Goal: Transaction & Acquisition: Purchase product/service

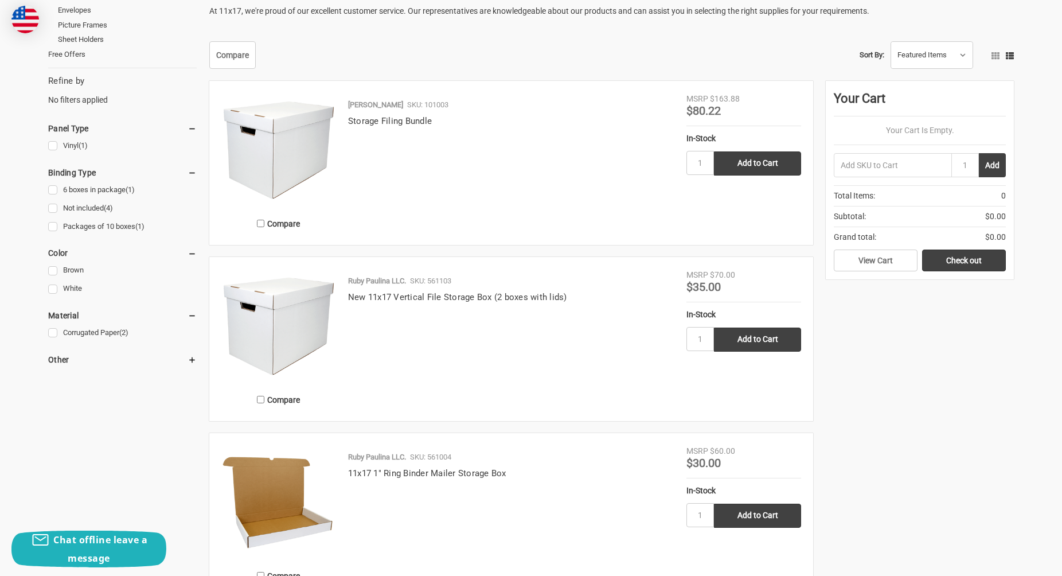
scroll to position [275, 0]
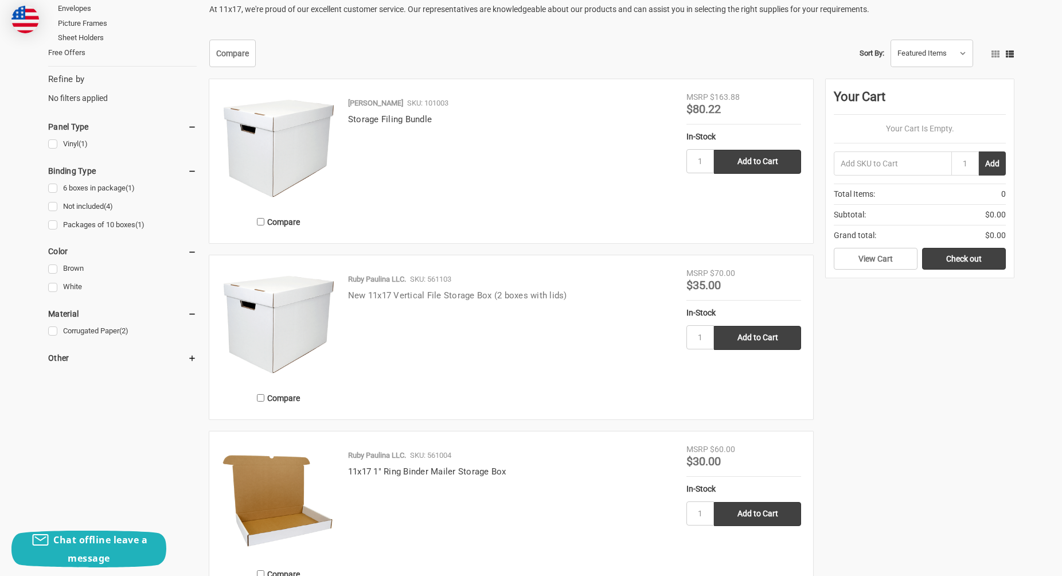
click at [397, 295] on link "New 11x17 Vertical File Storage Box (2 boxes with lids)" at bounding box center [457, 295] width 219 height 10
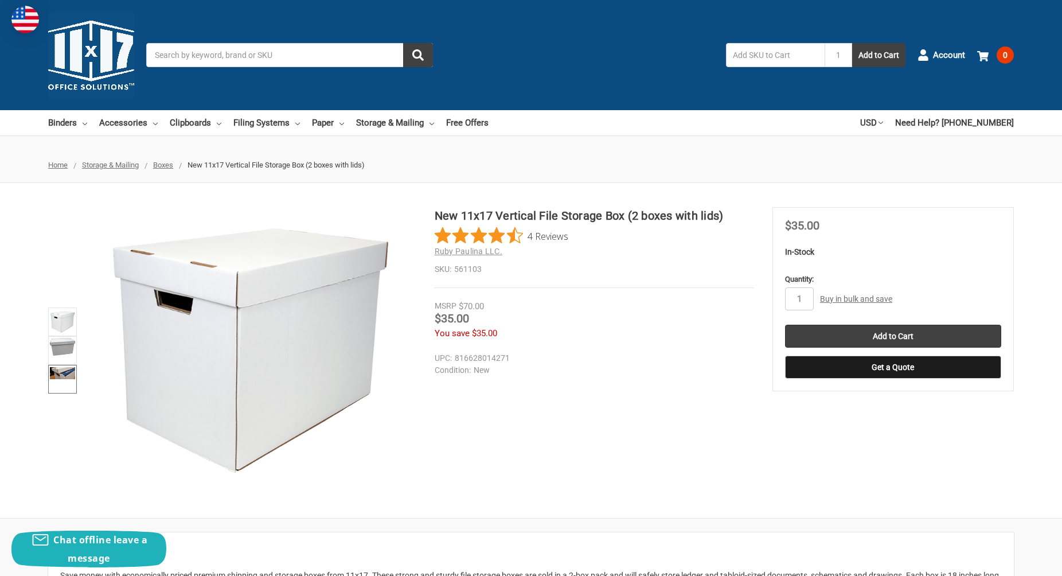
click at [55, 376] on img at bounding box center [62, 373] width 25 height 12
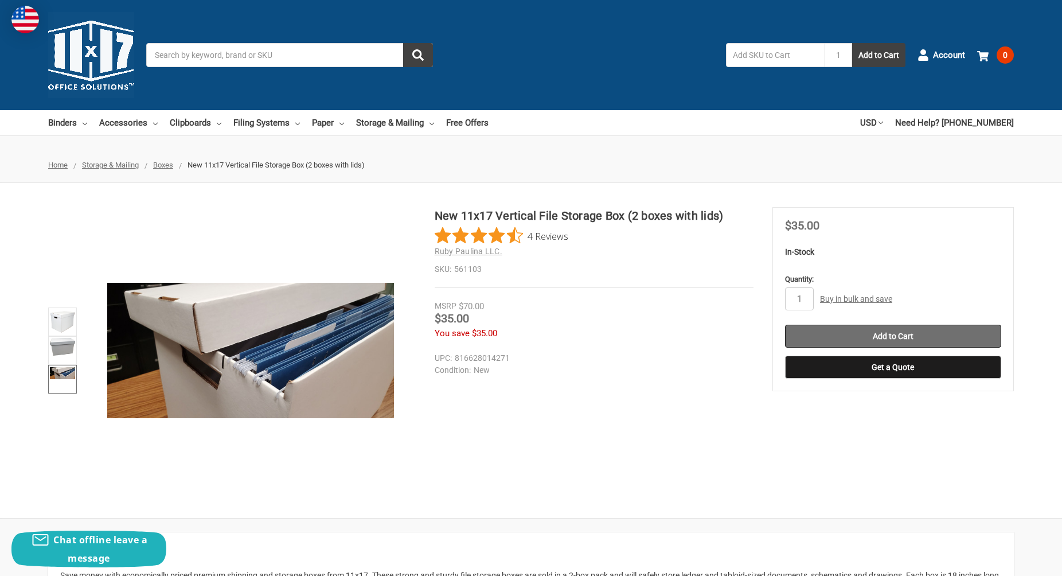
click at [912, 337] on input "Add to Cart" at bounding box center [893, 335] width 216 height 23
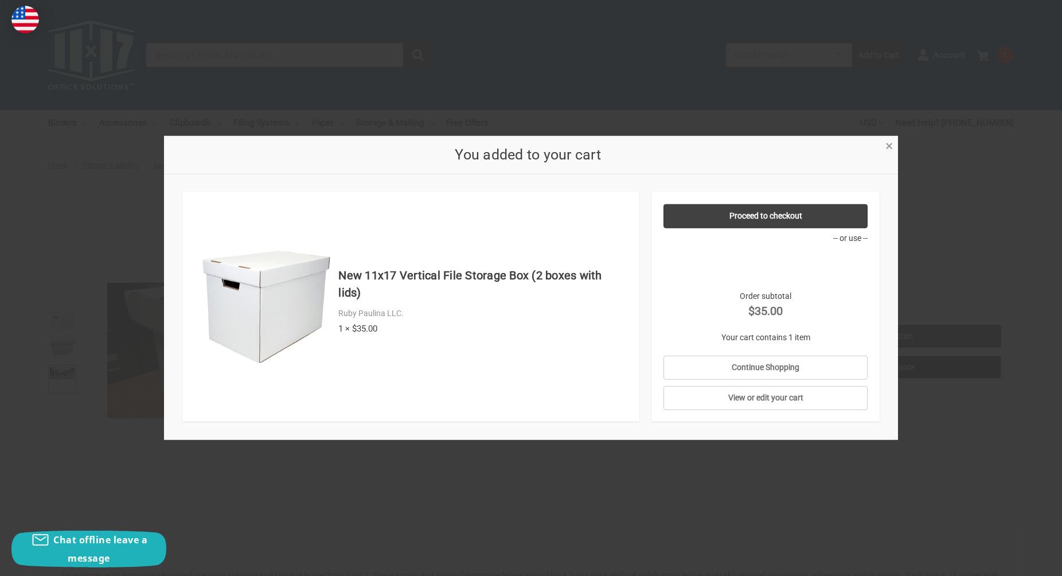
click at [887, 146] on span "×" at bounding box center [888, 146] width 7 height 17
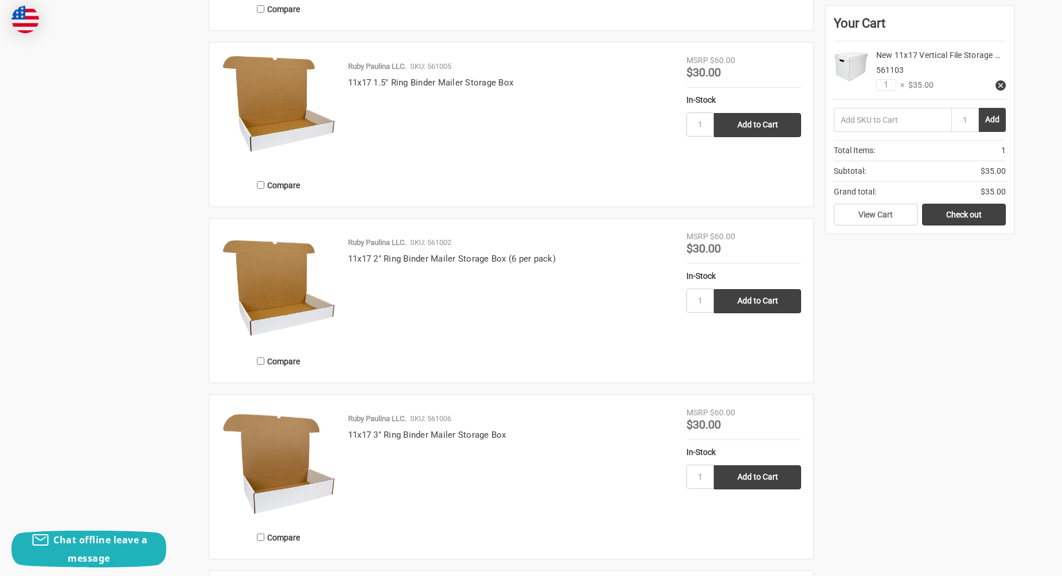
scroll to position [842, 0]
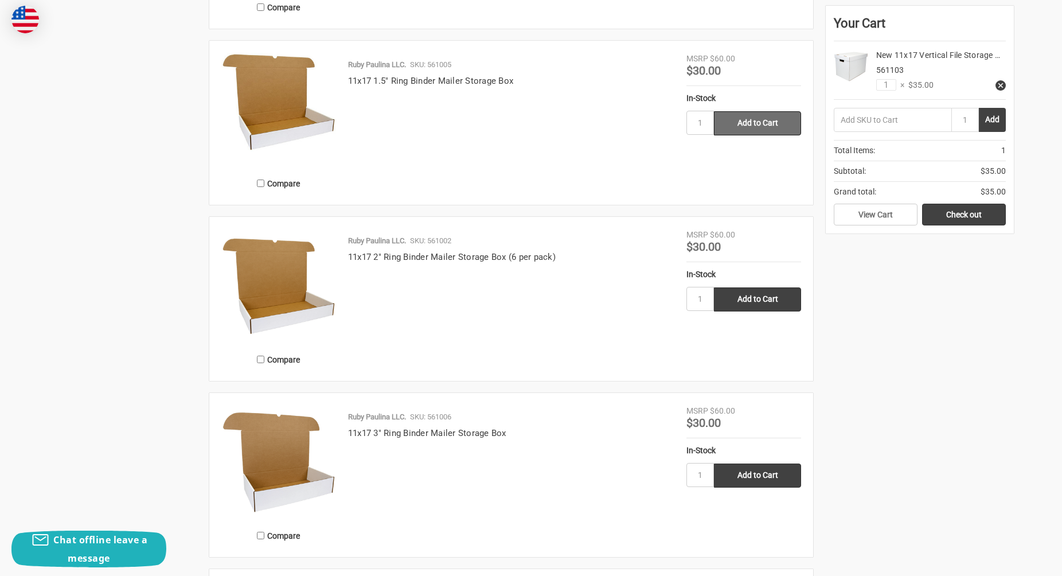
click at [750, 122] on input "Add to Cart" at bounding box center [757, 123] width 87 height 24
type input "Add to Cart"
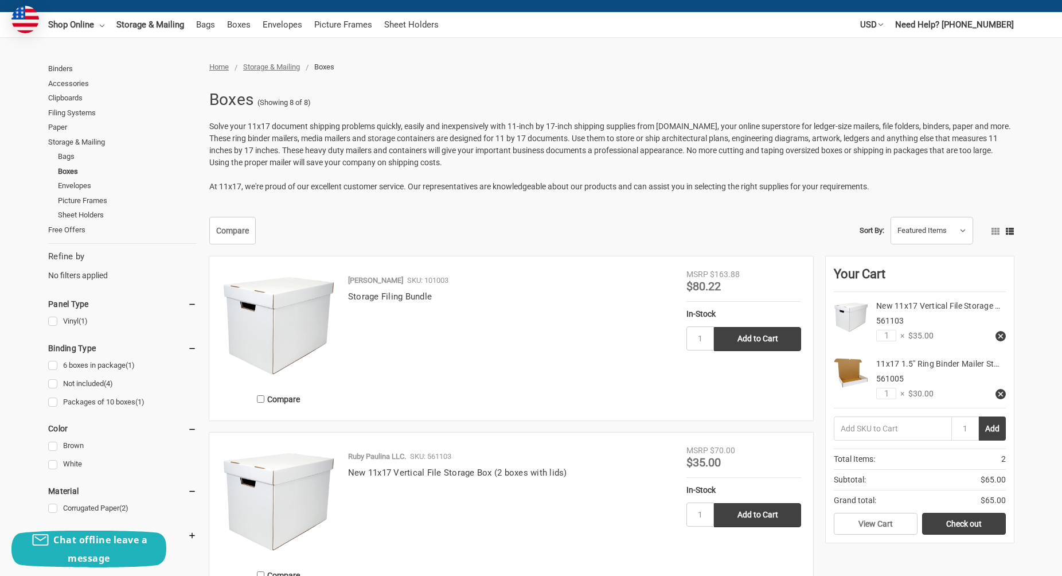
scroll to position [0, 0]
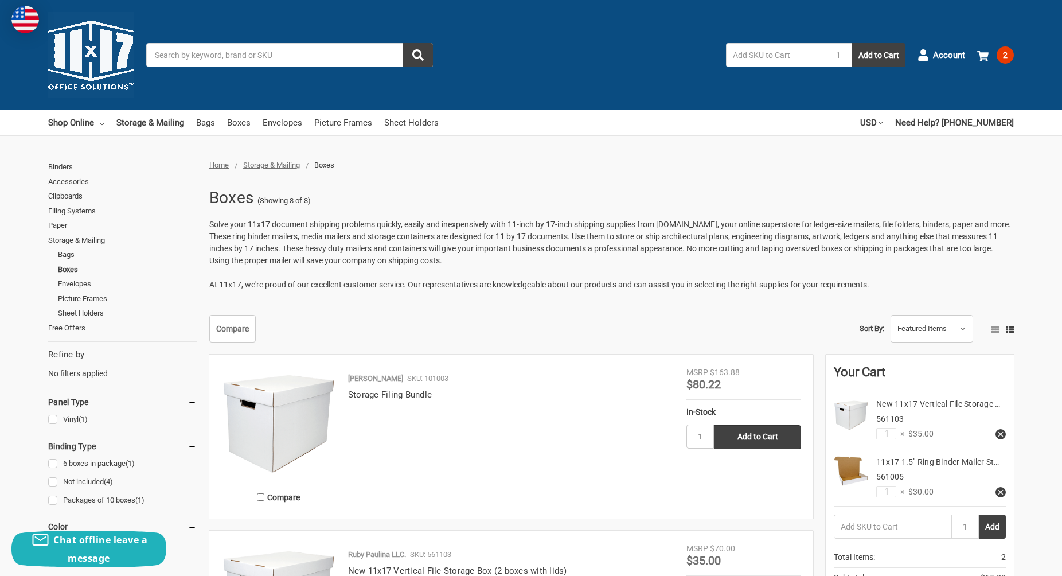
click at [354, 54] on input "Search" at bounding box center [289, 55] width 287 height 24
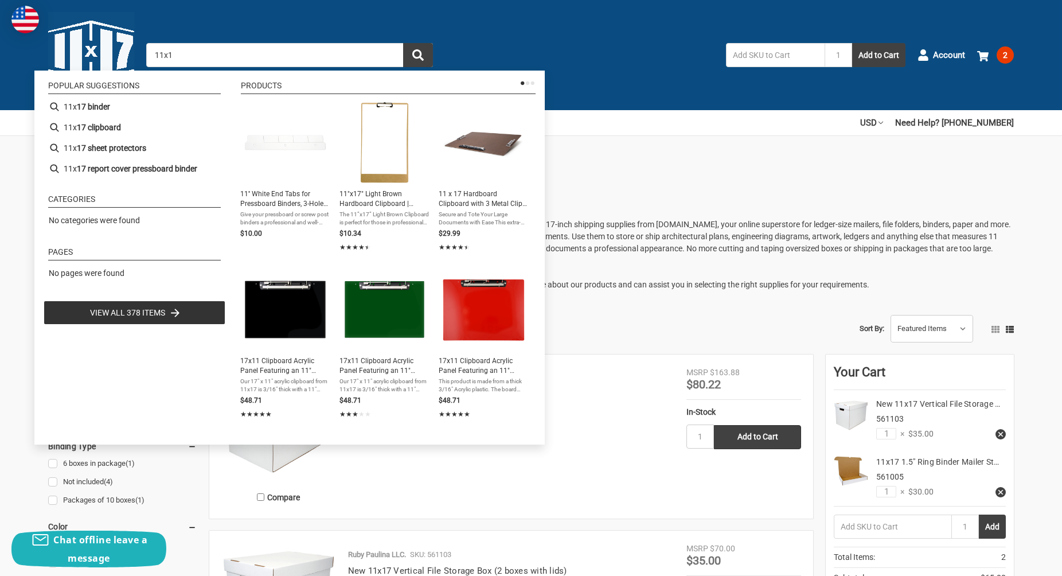
type input "11x17"
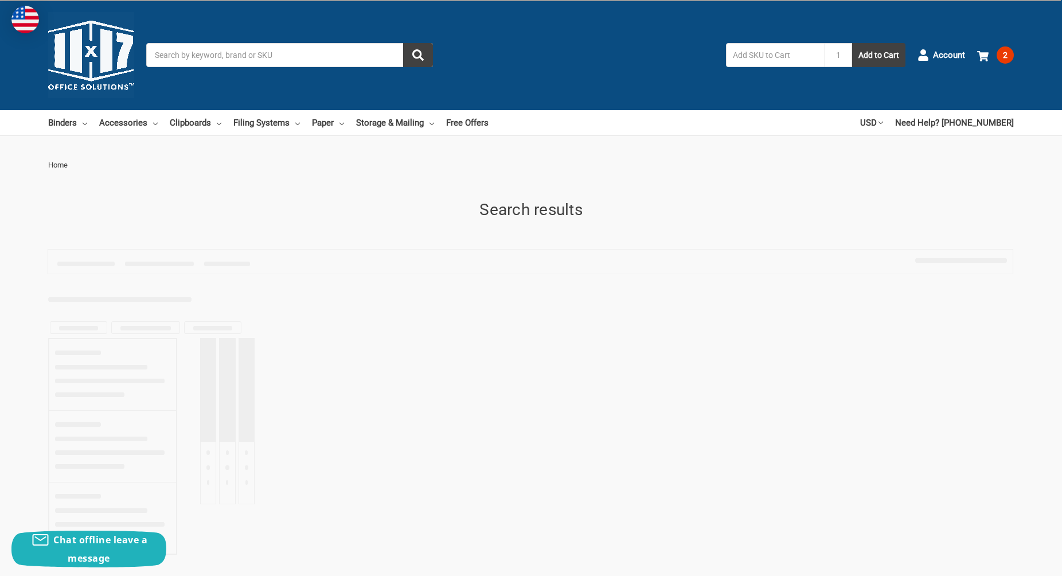
type input "11x17"
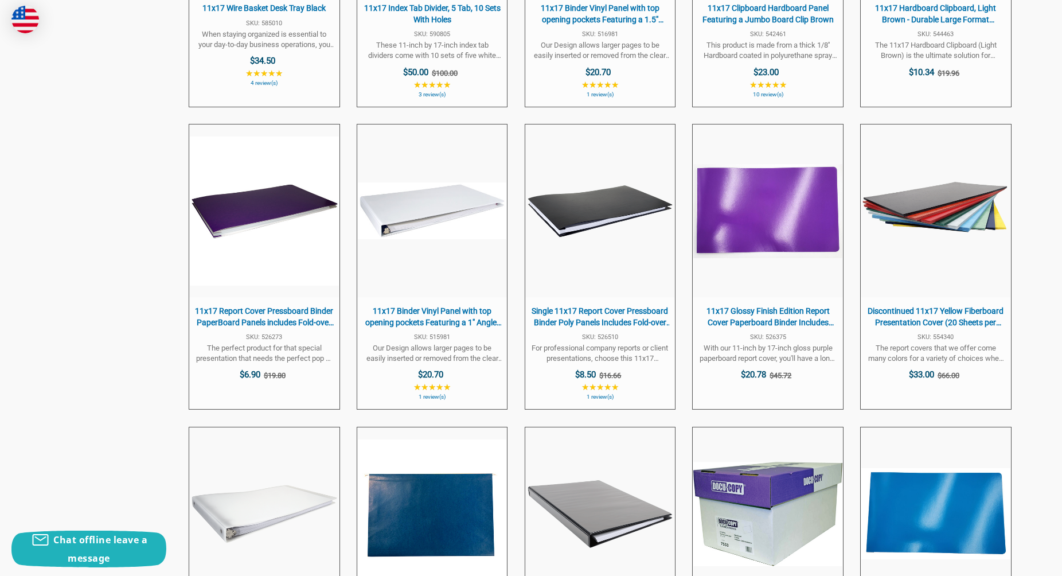
scroll to position [1708, 0]
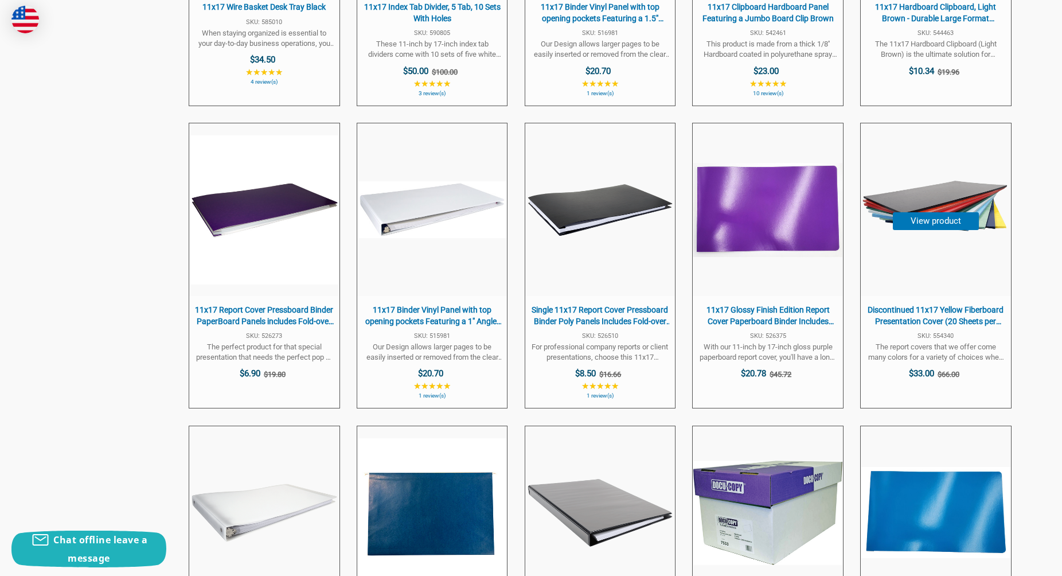
click at [901, 311] on span "Discontinued 11x17 Yellow Fiberboard Presentation Cover (20 Sheets per Pack)(Ov…" at bounding box center [935, 315] width 138 height 22
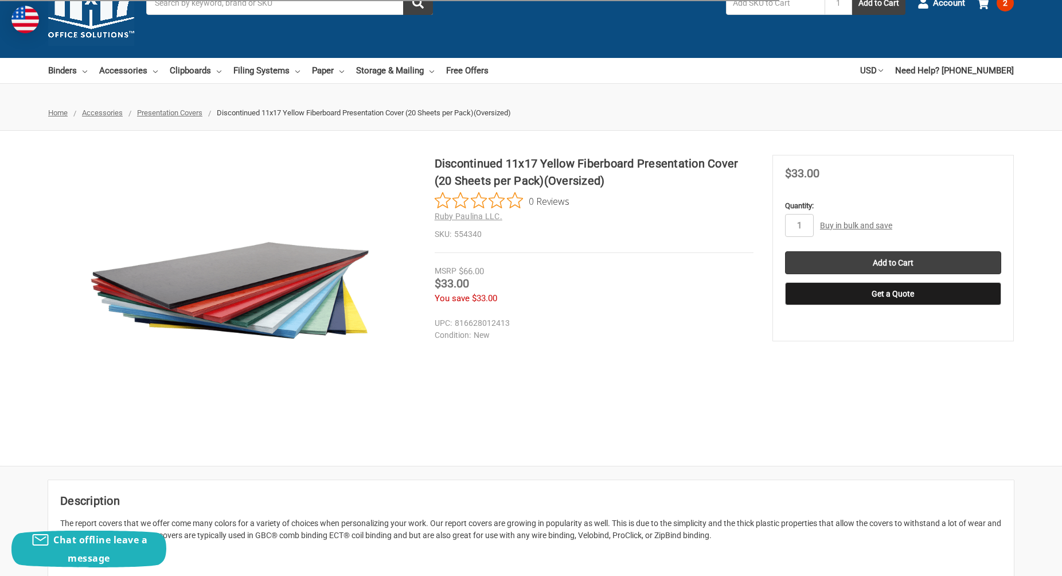
scroll to position [49, 0]
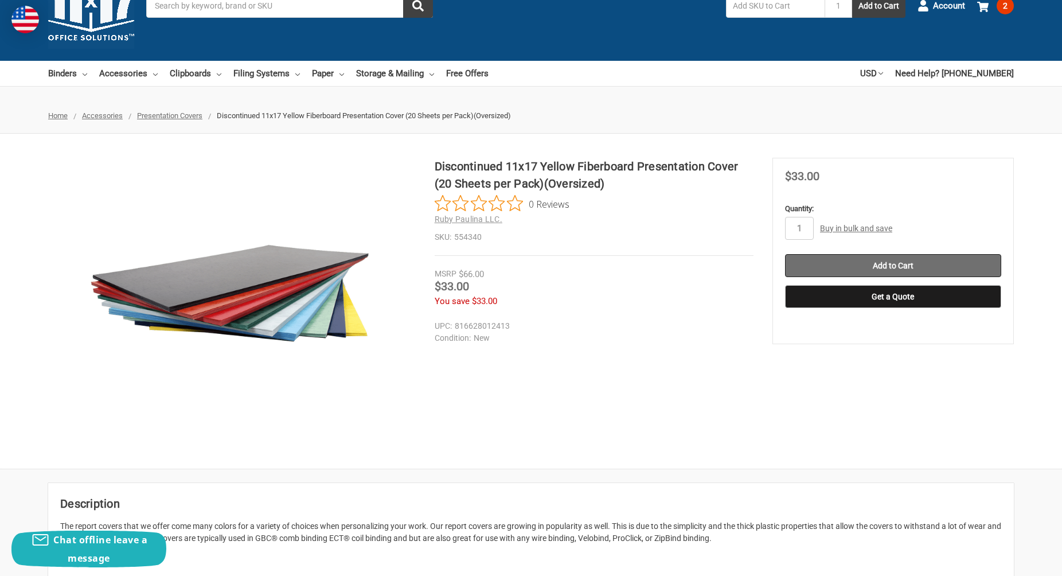
click at [861, 269] on input "Add to Cart" at bounding box center [893, 265] width 216 height 23
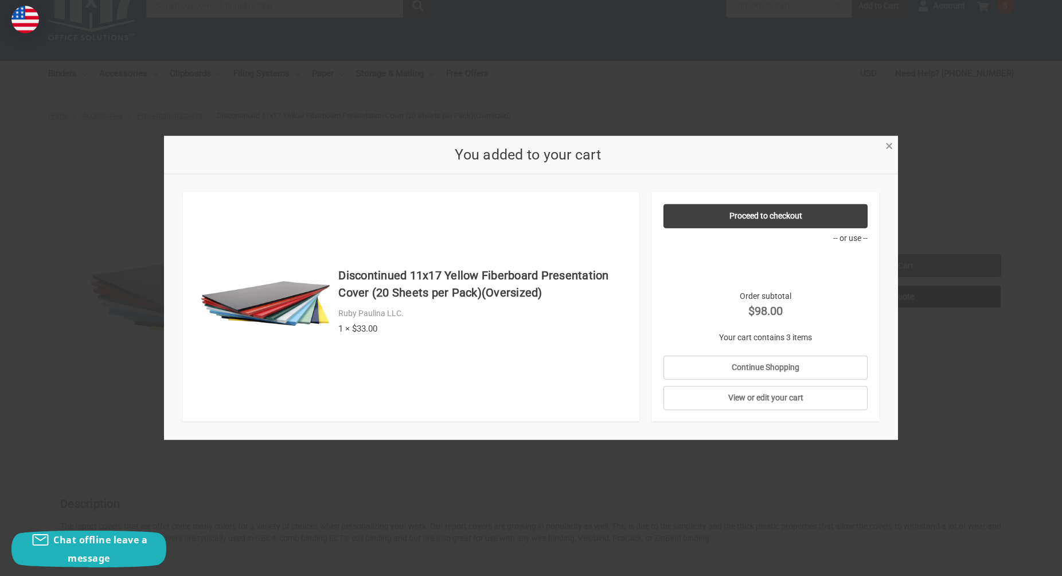
drag, startPoint x: 891, startPoint y: 143, endPoint x: 873, endPoint y: 147, distance: 18.9
click at [890, 143] on span "×" at bounding box center [888, 146] width 7 height 17
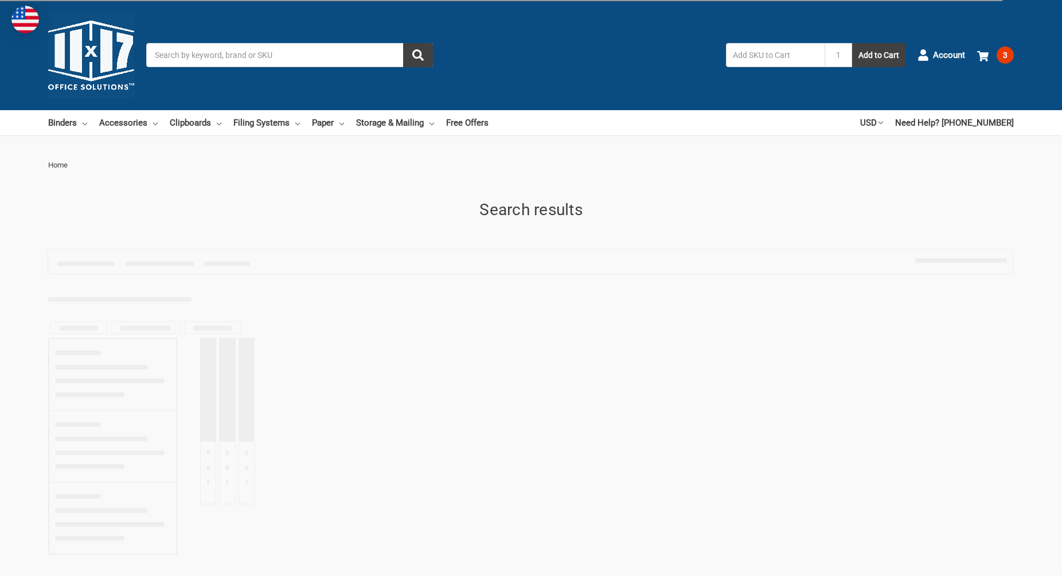
type input "11x17"
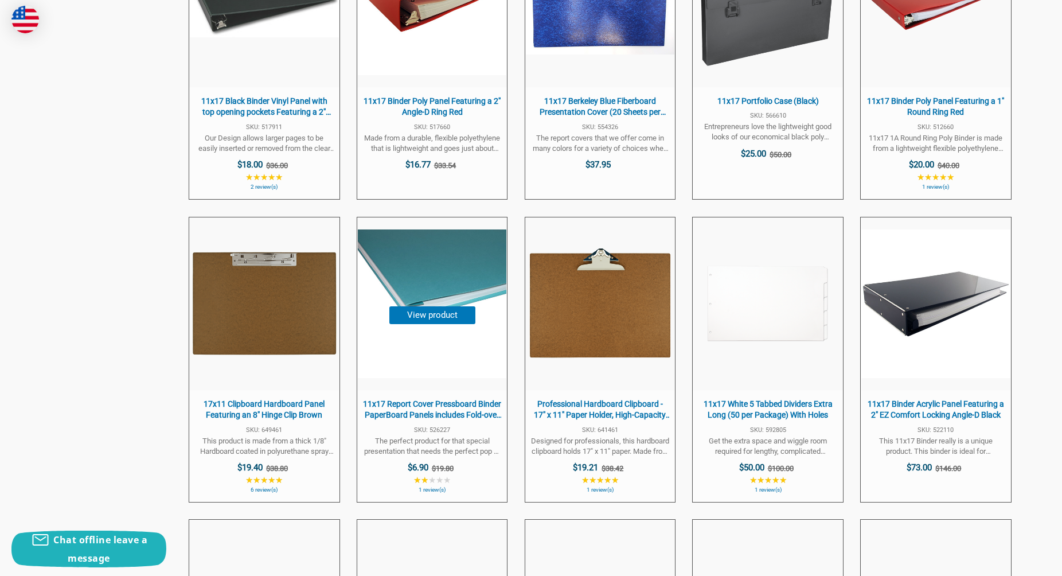
scroll to position [2523, 0]
click at [466, 399] on span "11x17 Report Cover Pressboard Binder PaperBoard Panels includes Fold-over Metal…" at bounding box center [432, 409] width 138 height 22
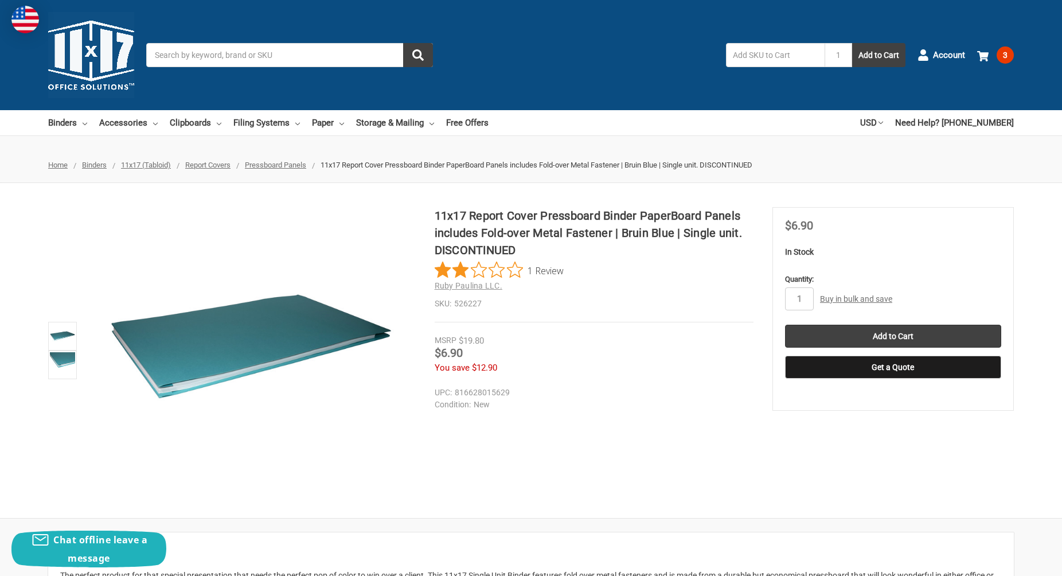
click at [545, 271] on span "1 Review" at bounding box center [545, 269] width 36 height 17
click at [870, 336] on input "Add to Cart" at bounding box center [893, 335] width 216 height 23
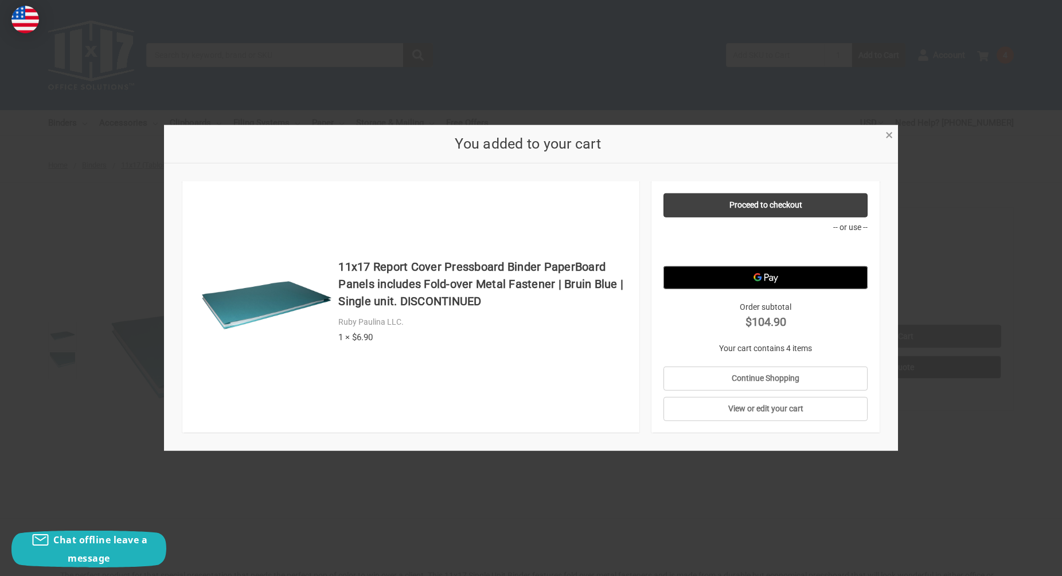
click at [887, 146] on div "You added to your cart" at bounding box center [531, 144] width 734 height 38
click at [889, 134] on span "×" at bounding box center [888, 135] width 7 height 17
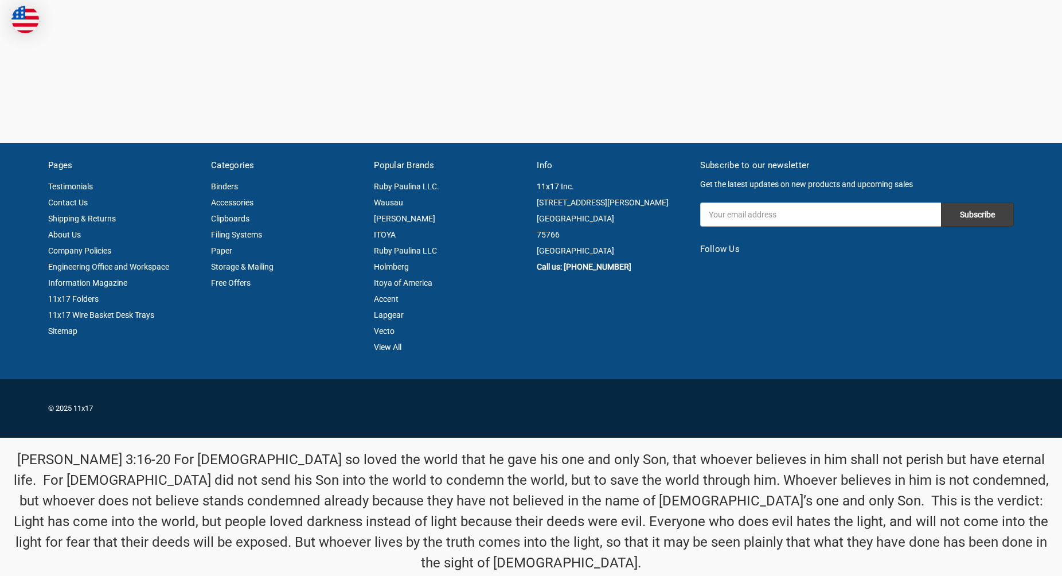
type input "11x17"
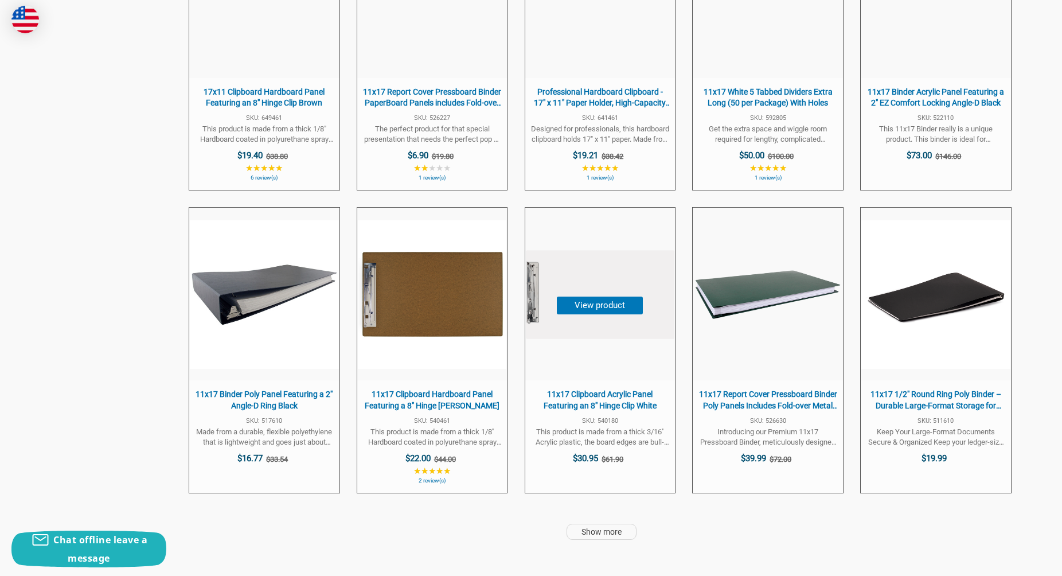
scroll to position [2840, 0]
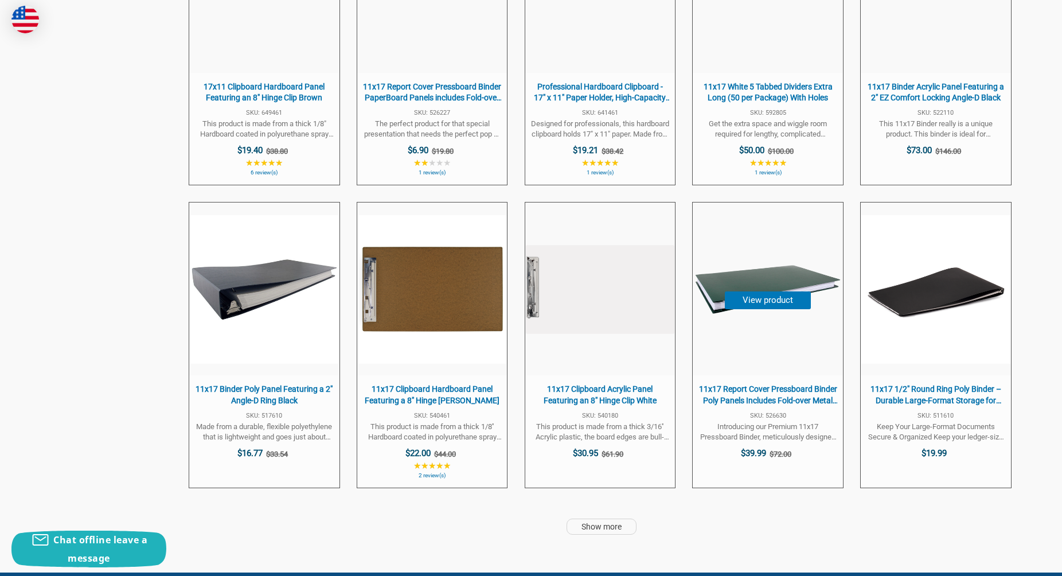
click at [728, 398] on span "11x17 Report Cover Pressboard Binder Poly Panels Includes Fold-over Metal Faste…" at bounding box center [767, 395] width 138 height 22
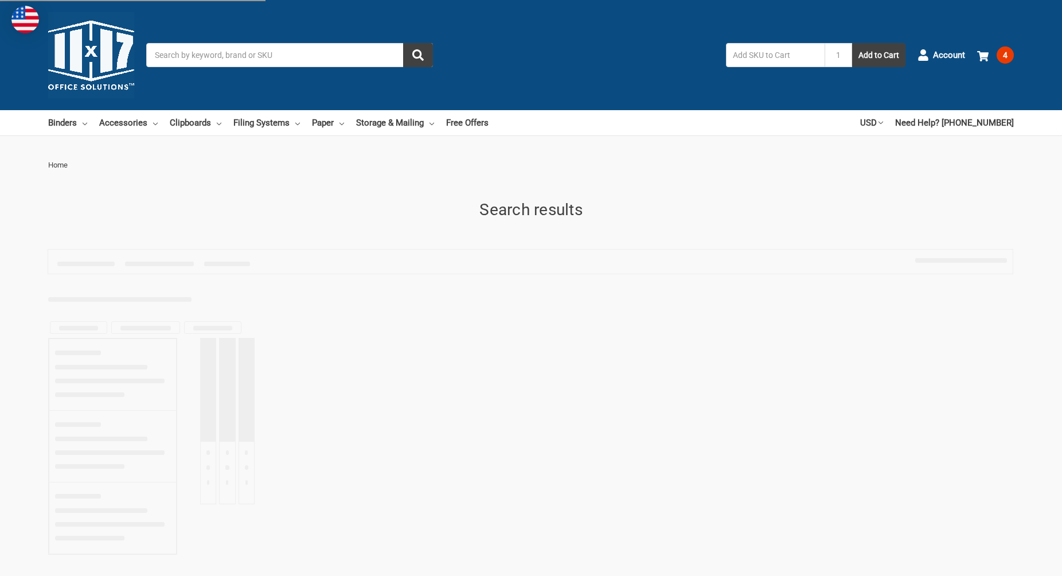
type input "11x17"
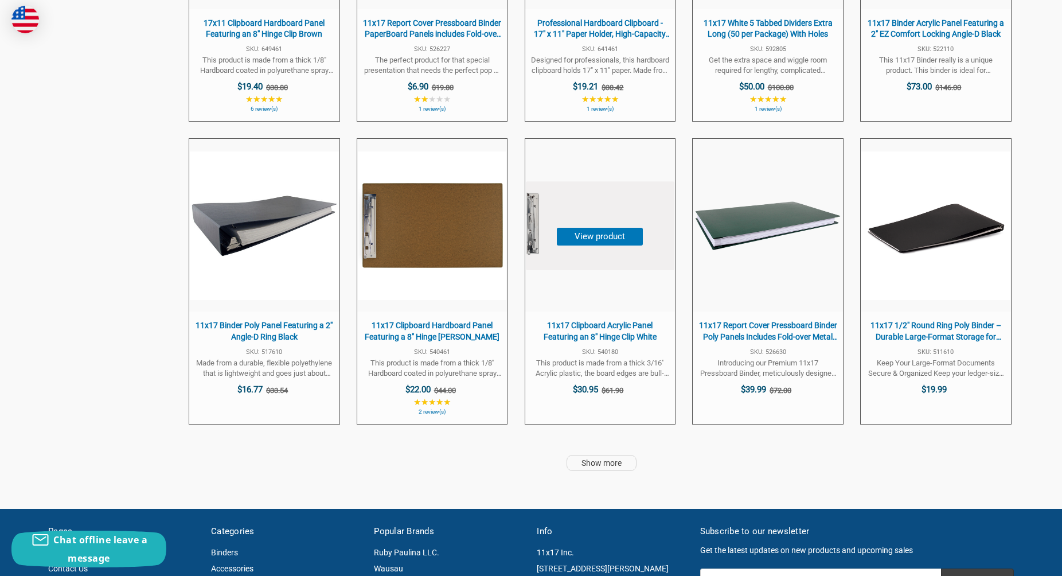
scroll to position [2907, 0]
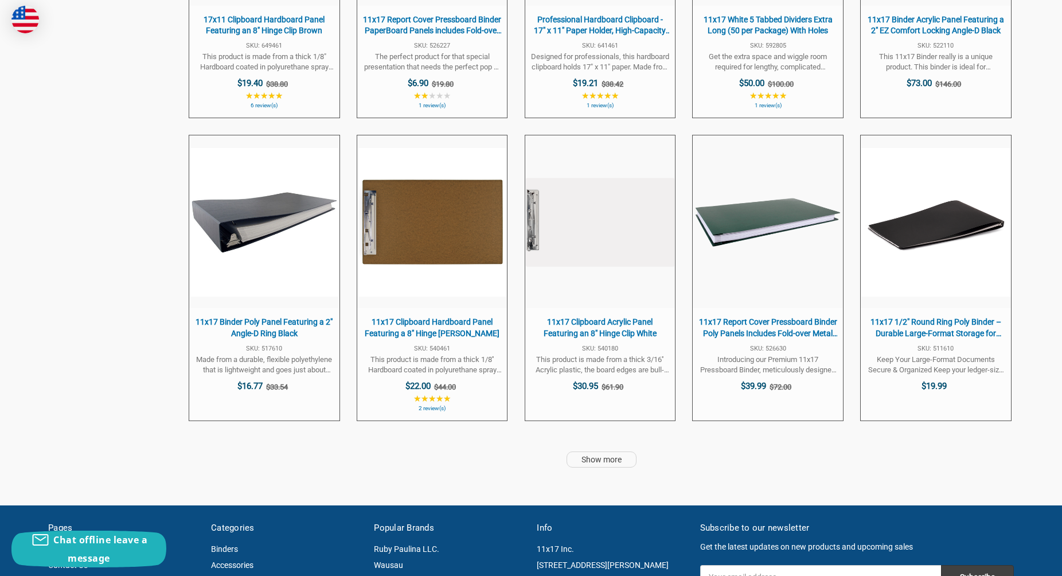
click at [601, 456] on link "Show more" at bounding box center [601, 459] width 70 height 16
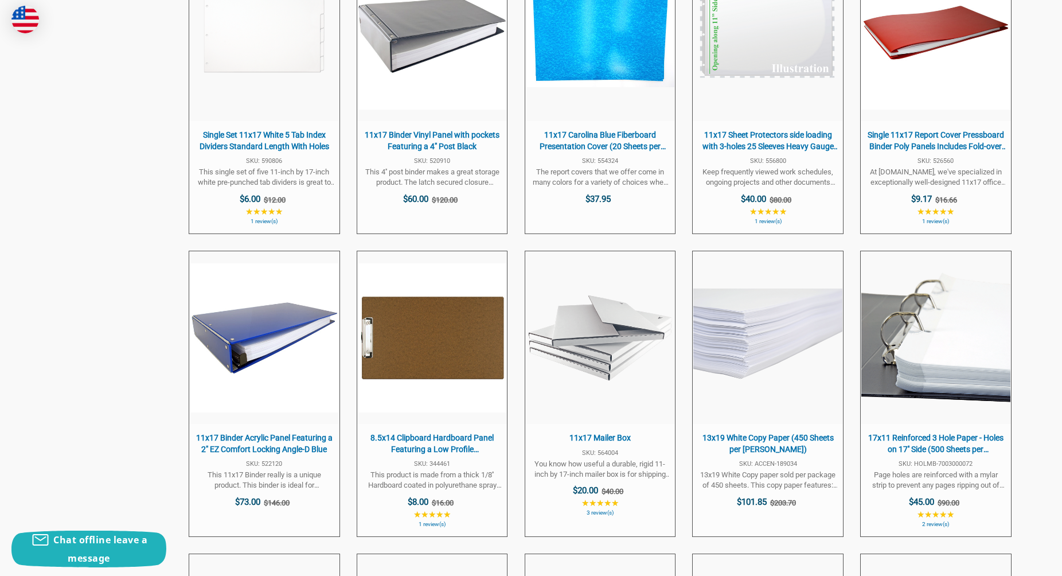
scroll to position [4317, 0]
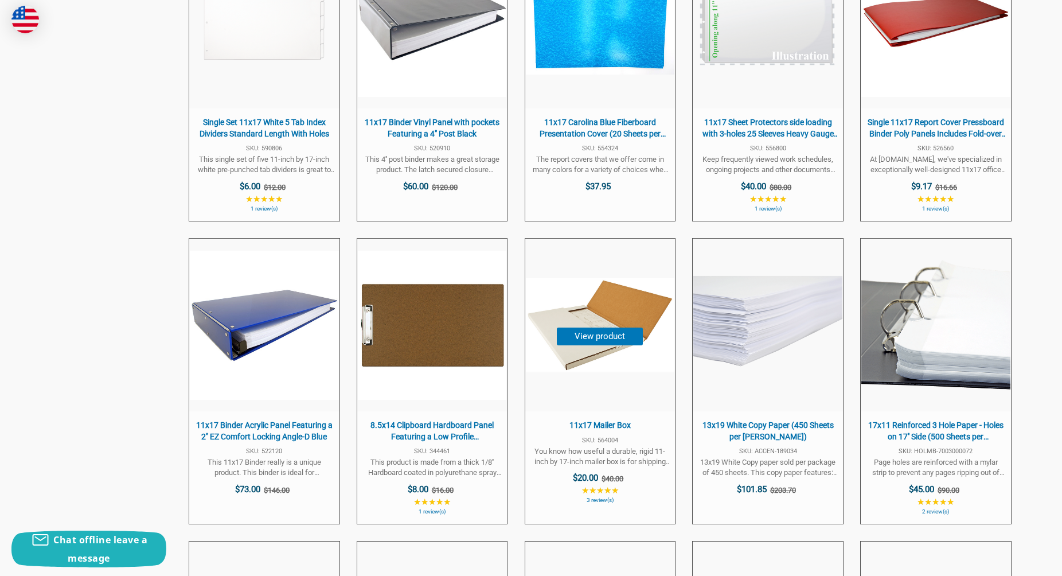
click at [611, 420] on span "11x17 Mailer Box" at bounding box center [600, 425] width 138 height 11
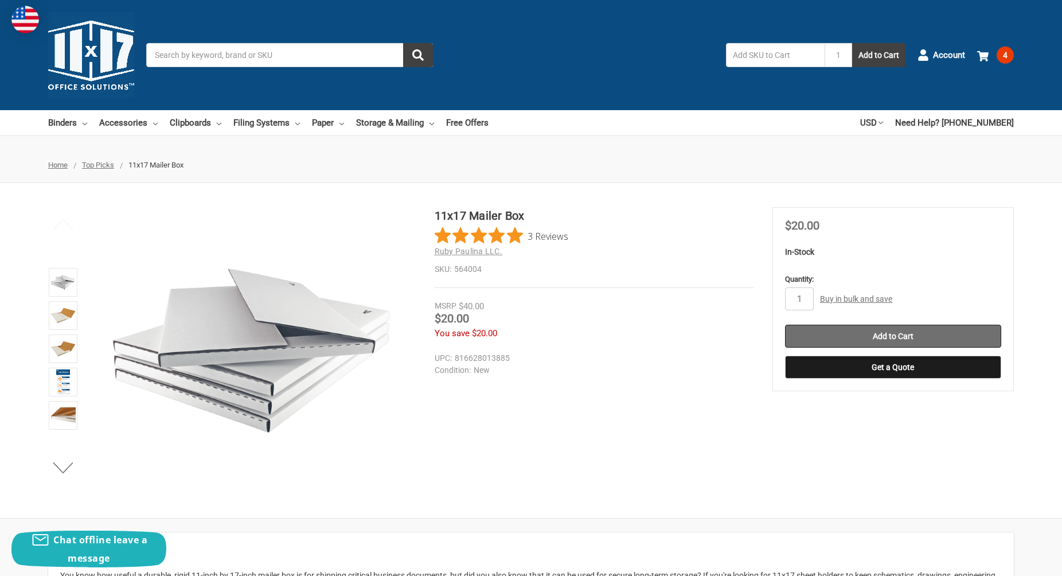
click at [887, 334] on input "Add to Cart" at bounding box center [893, 335] width 216 height 23
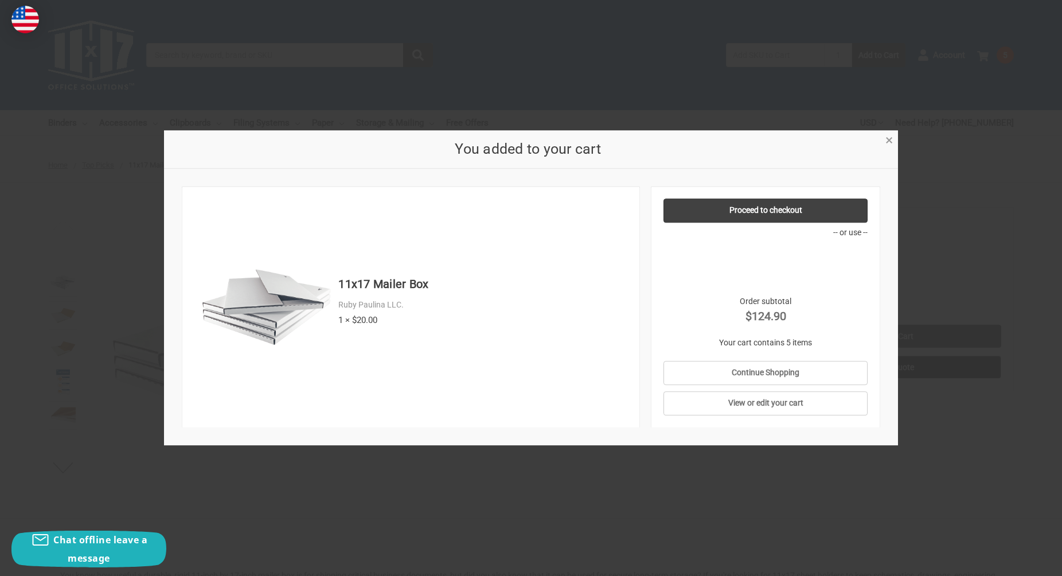
click at [886, 147] on span "×" at bounding box center [888, 140] width 7 height 17
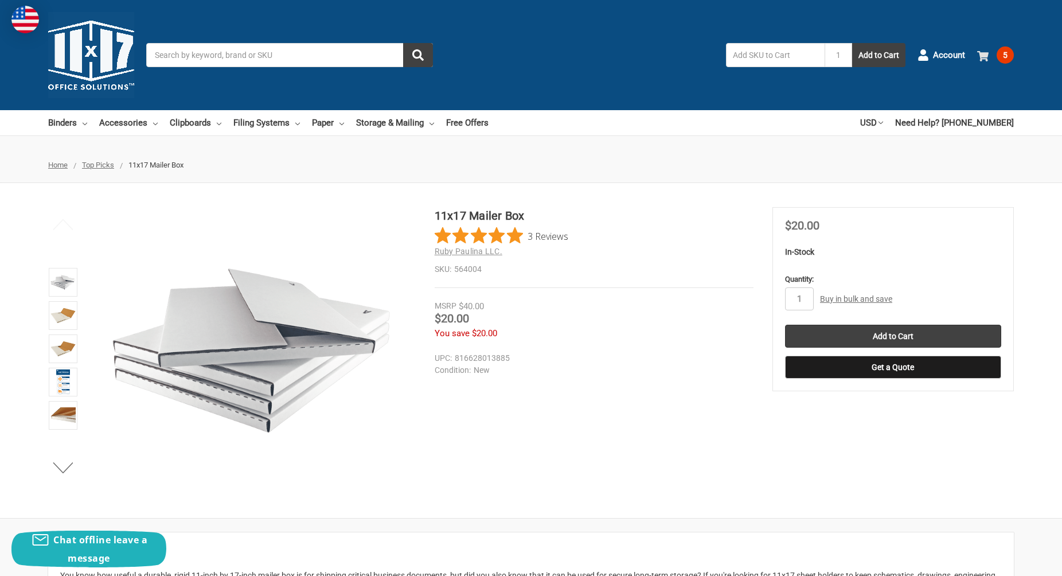
click at [1003, 54] on span "5" at bounding box center [1004, 54] width 17 height 17
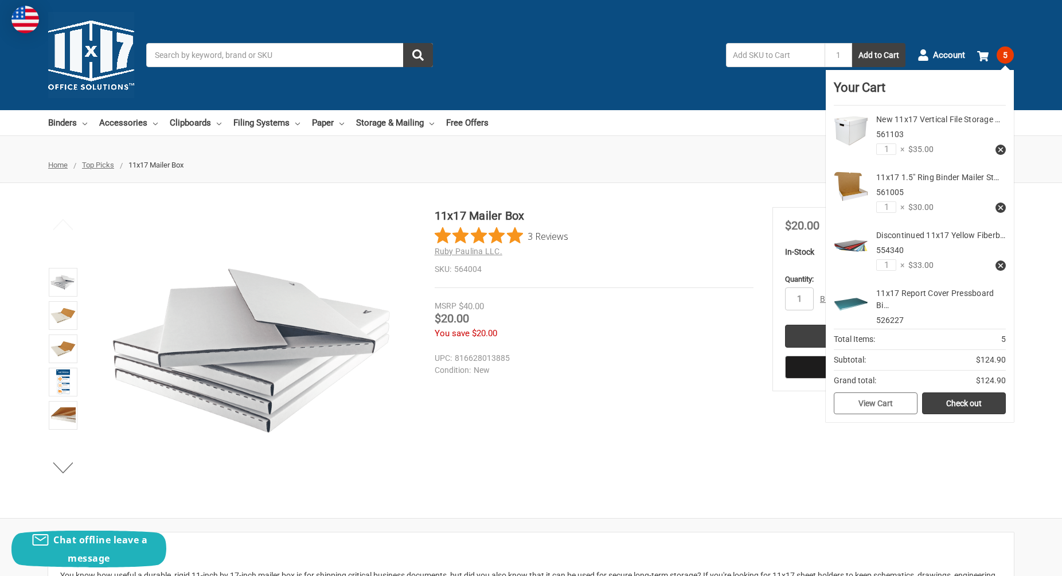
click at [889, 405] on link "View Cart" at bounding box center [876, 403] width 84 height 22
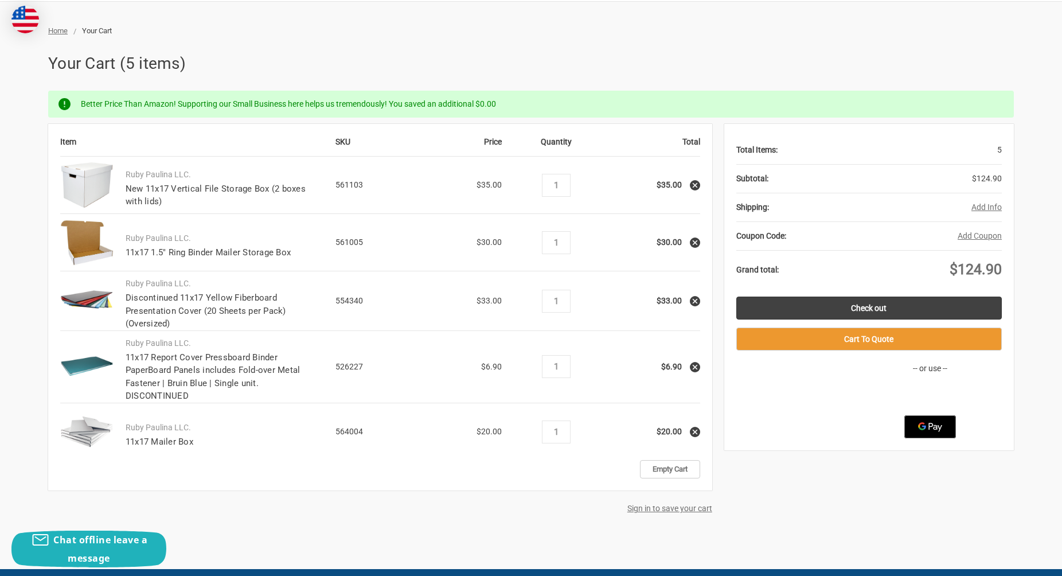
scroll to position [136, 0]
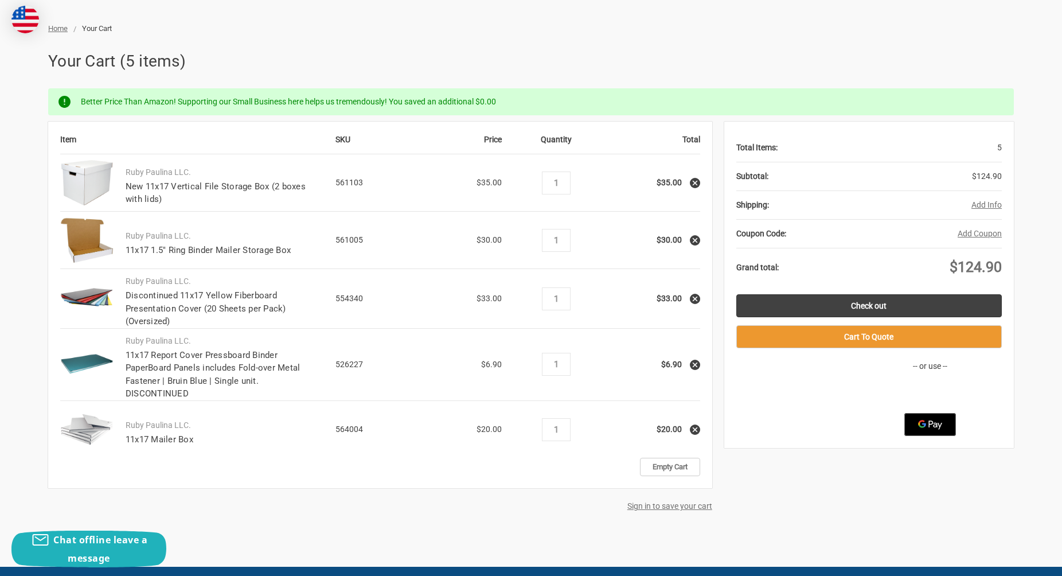
click at [694, 298] on icon at bounding box center [695, 299] width 8 height 8
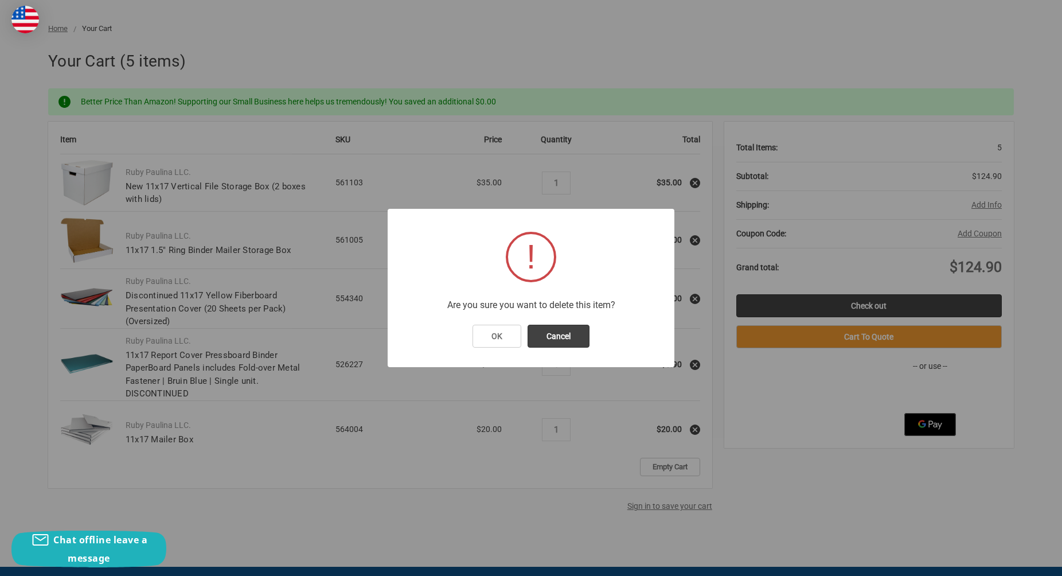
drag, startPoint x: 506, startPoint y: 337, endPoint x: 558, endPoint y: 339, distance: 52.8
click at [506, 337] on button "OK" at bounding box center [496, 335] width 49 height 23
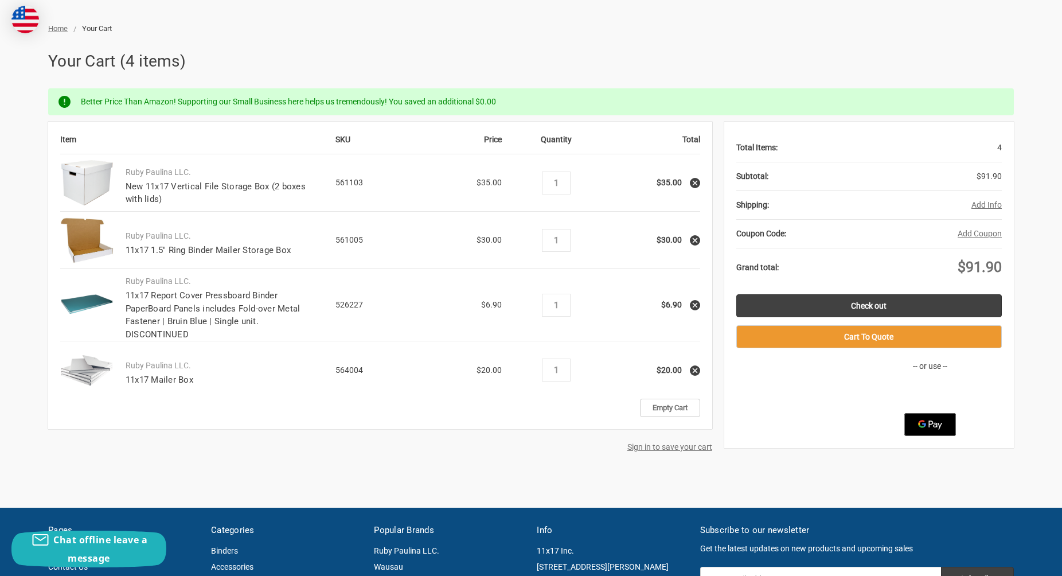
click at [694, 301] on icon at bounding box center [695, 305] width 8 height 8
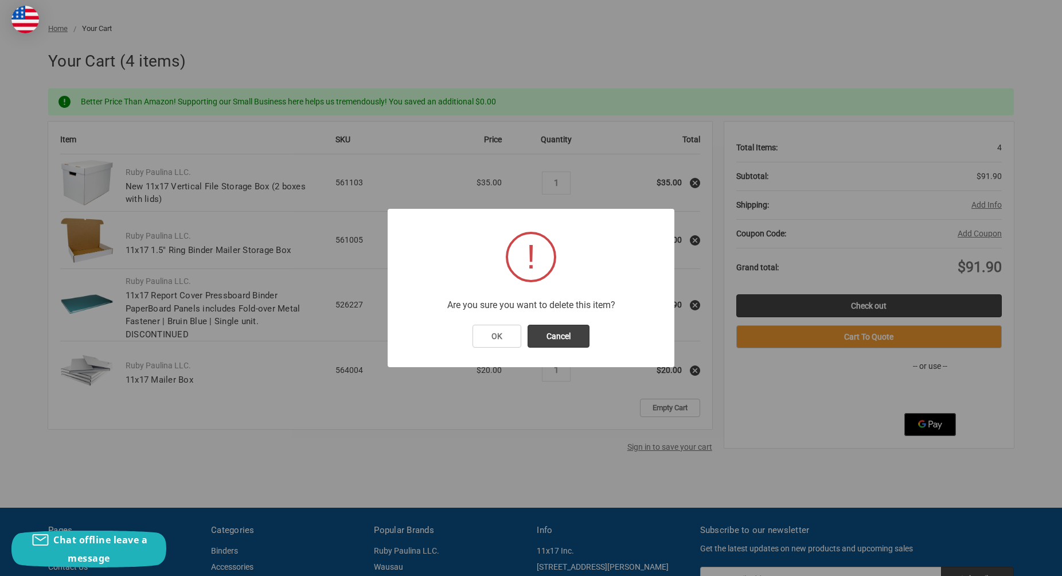
drag, startPoint x: 505, startPoint y: 336, endPoint x: 529, endPoint y: 337, distance: 23.5
click at [505, 336] on button "OK" at bounding box center [496, 335] width 49 height 23
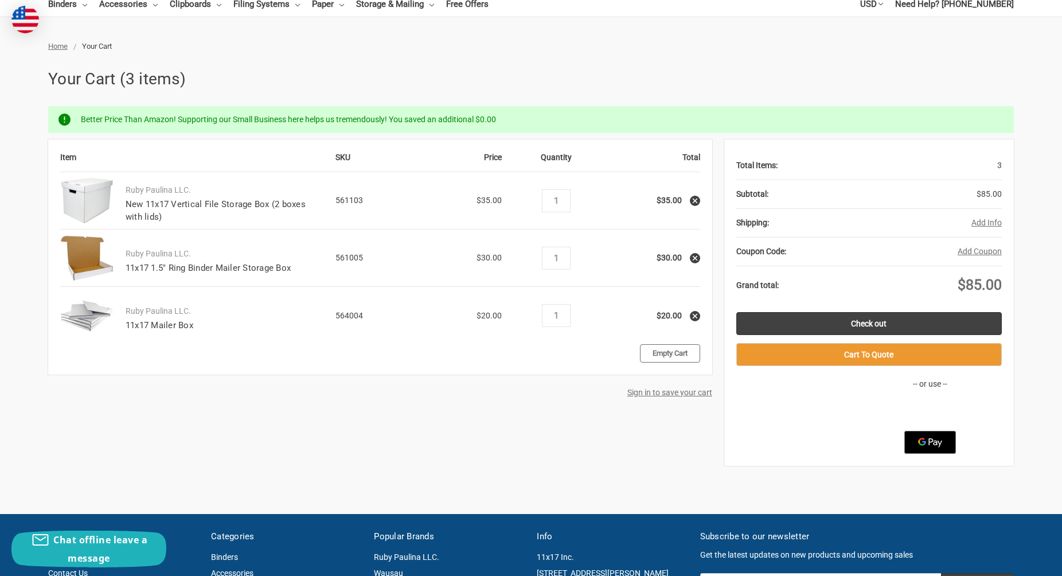
scroll to position [112, 0]
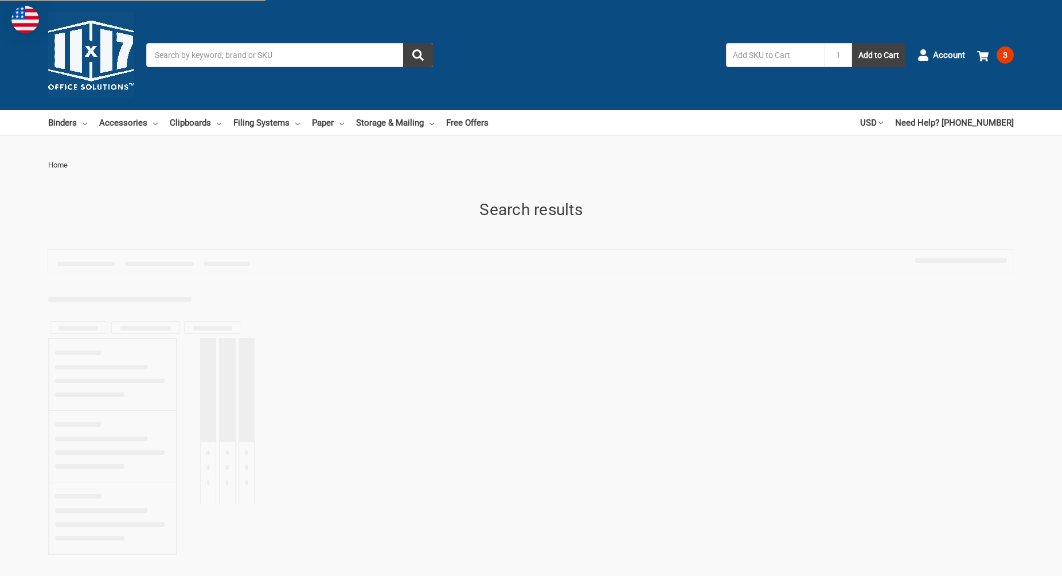
type input "11x17"
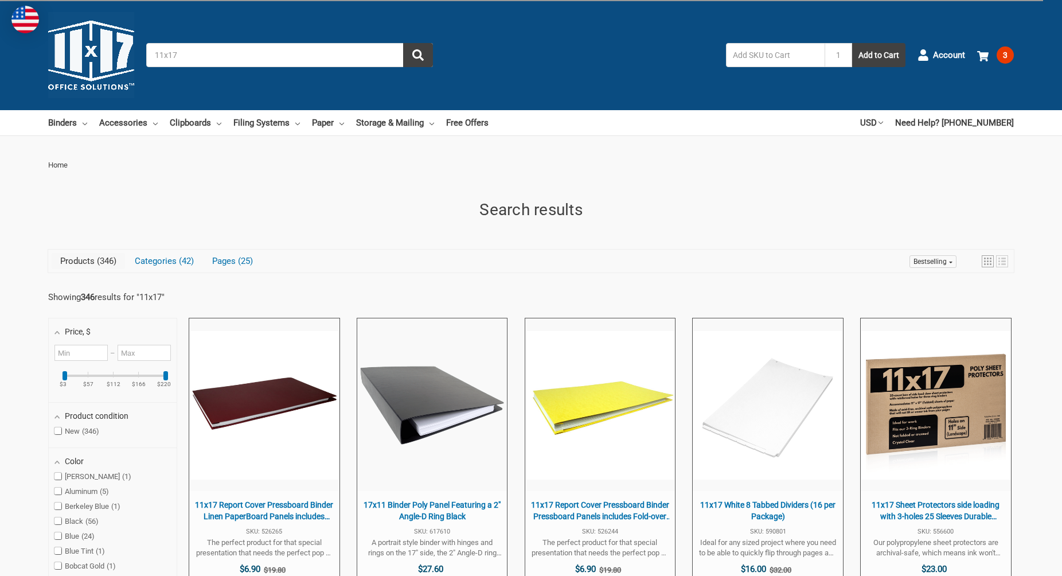
scroll to position [4317, 0]
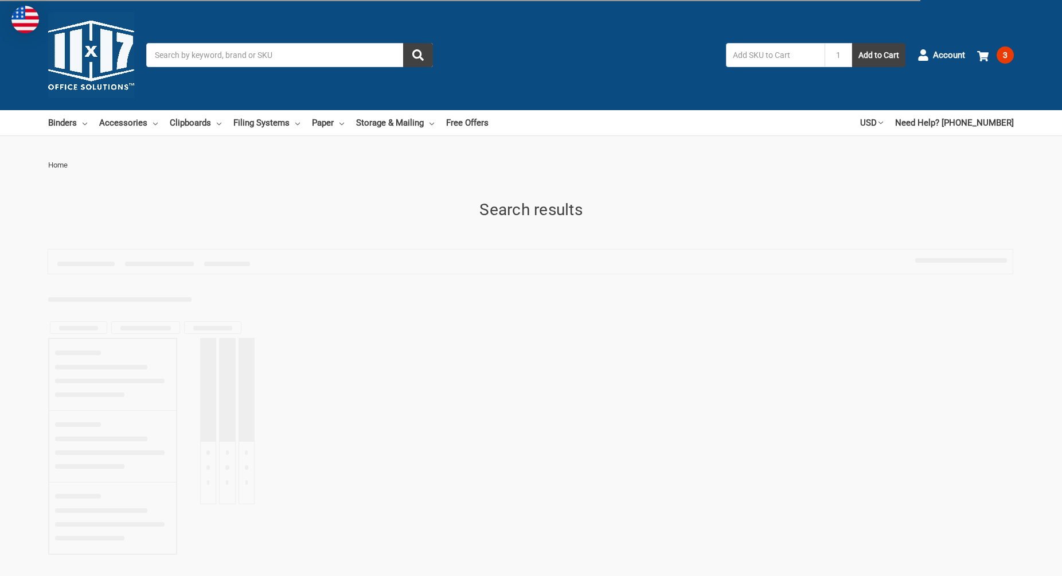
scroll to position [718, 0]
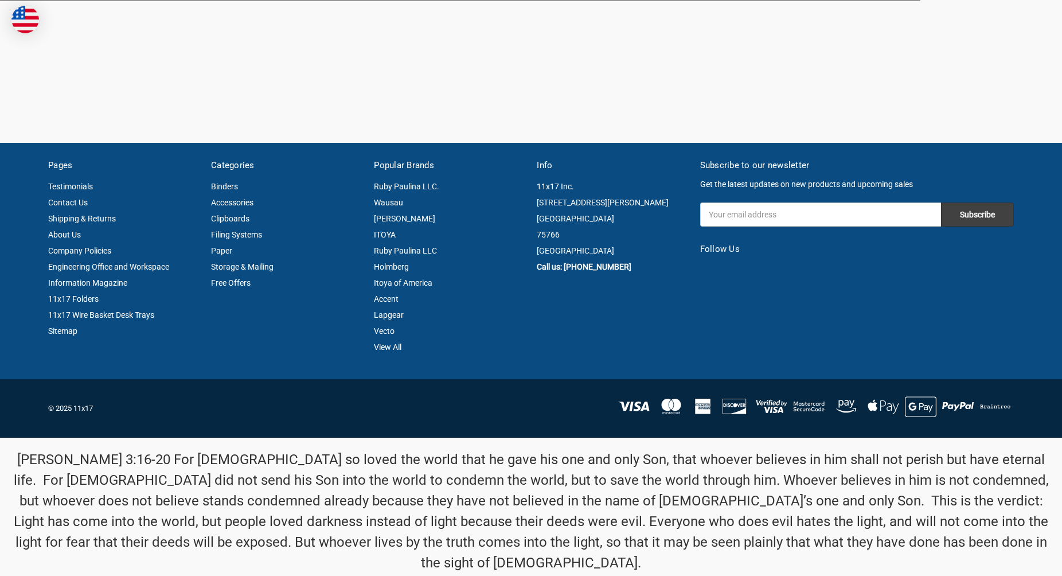
type input "11x17"
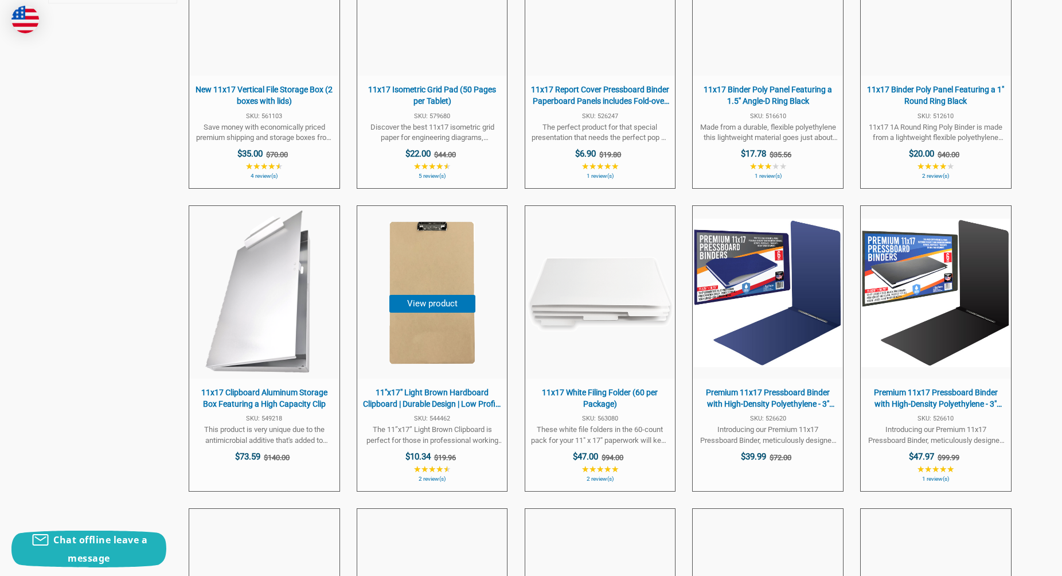
click at [453, 396] on span "11"x17" Light Brown Hardboard Clipboard | Durable Design | Low Profile Clip" at bounding box center [432, 398] width 138 height 22
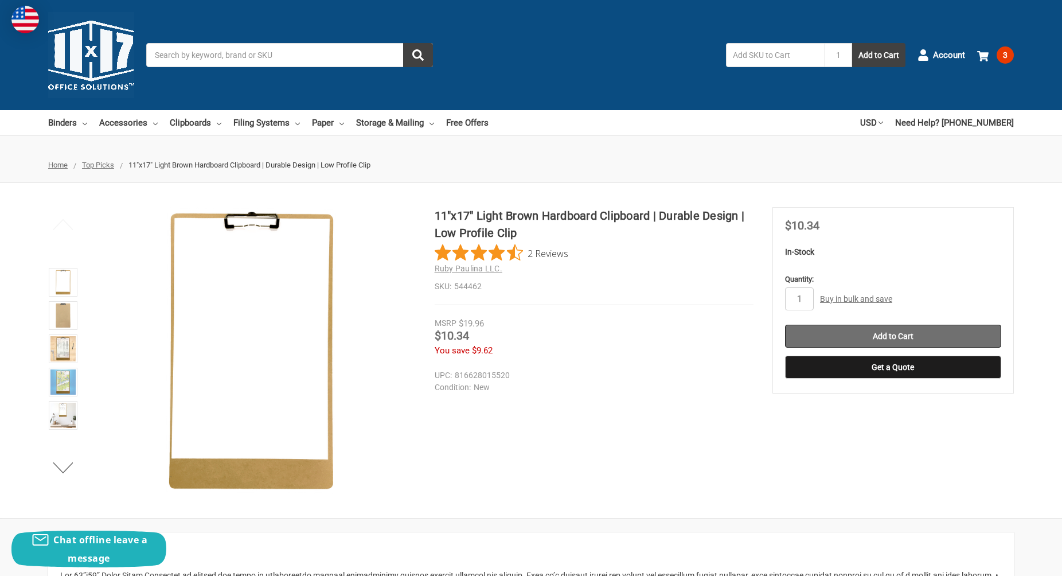
click at [877, 338] on input "Add to Cart" at bounding box center [893, 335] width 216 height 23
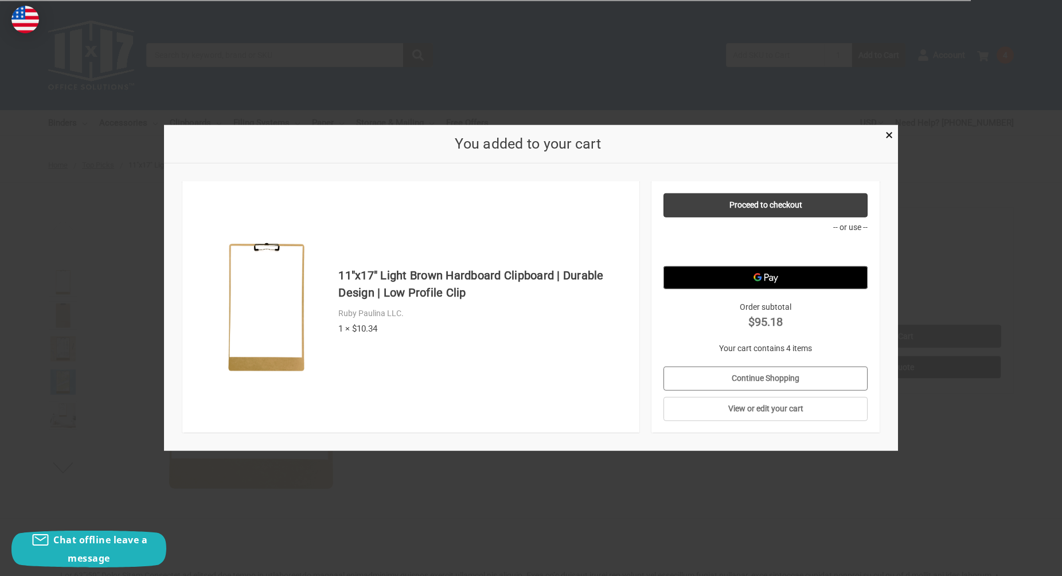
click at [799, 376] on link "Continue Shopping" at bounding box center [765, 378] width 205 height 24
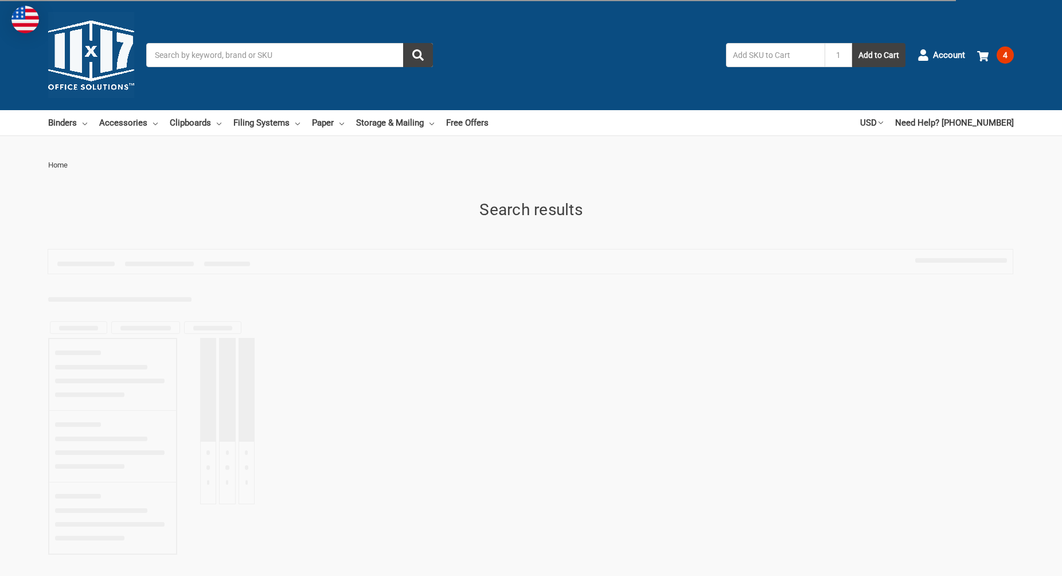
scroll to position [718, 0]
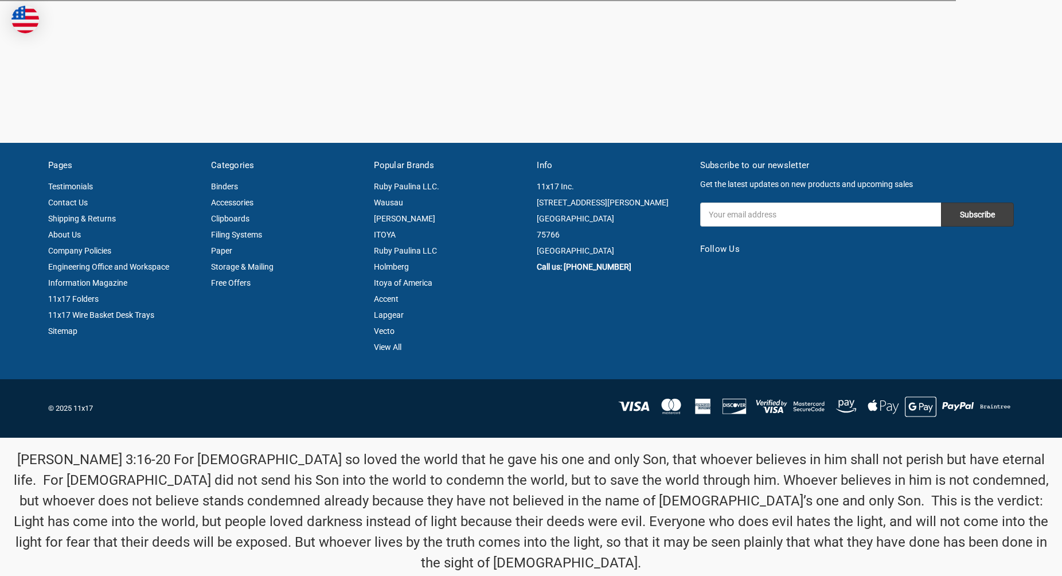
type input "11x17"
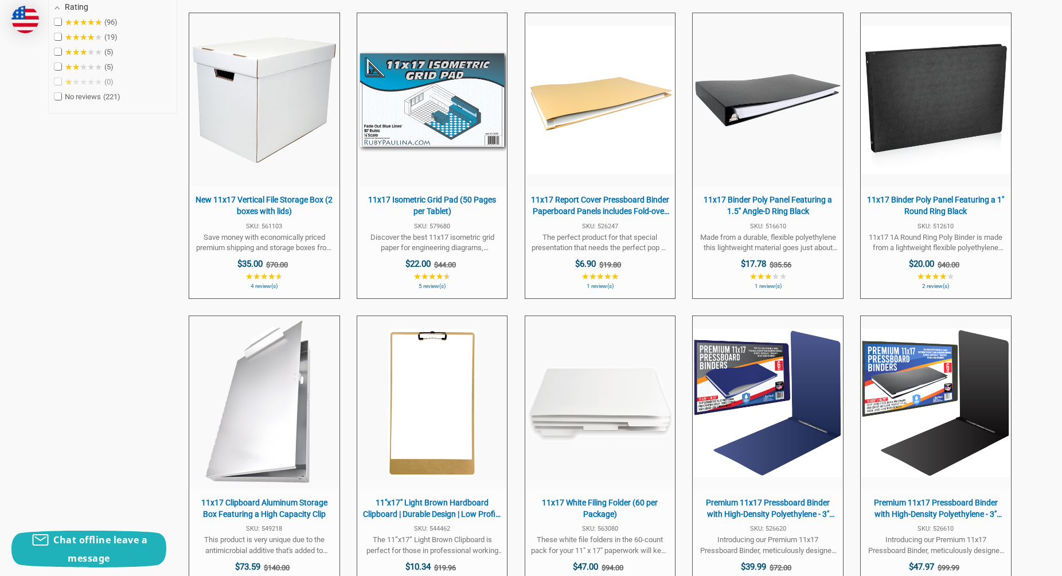
scroll to position [608, 0]
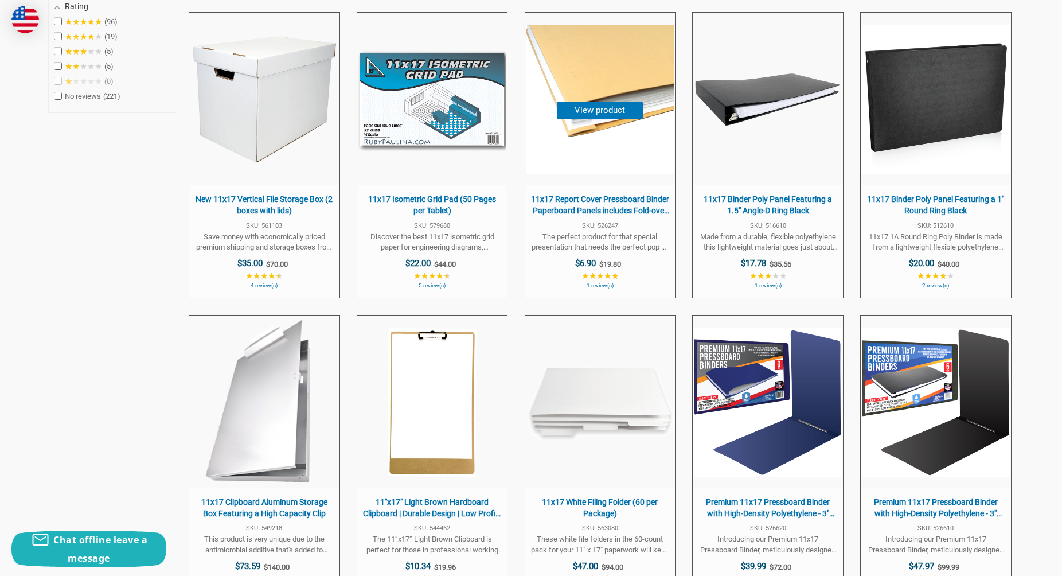
click at [599, 209] on span "11x17 Report Cover Pressboard Binder Paperboard Panels includes Fold-over Metal…" at bounding box center [600, 205] width 138 height 22
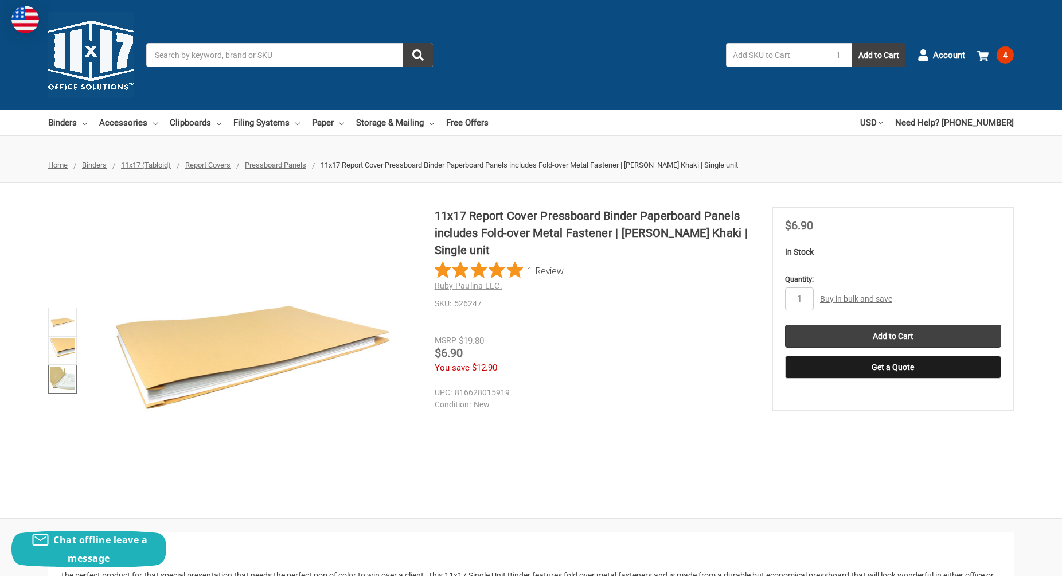
click at [62, 372] on img at bounding box center [62, 378] width 25 height 25
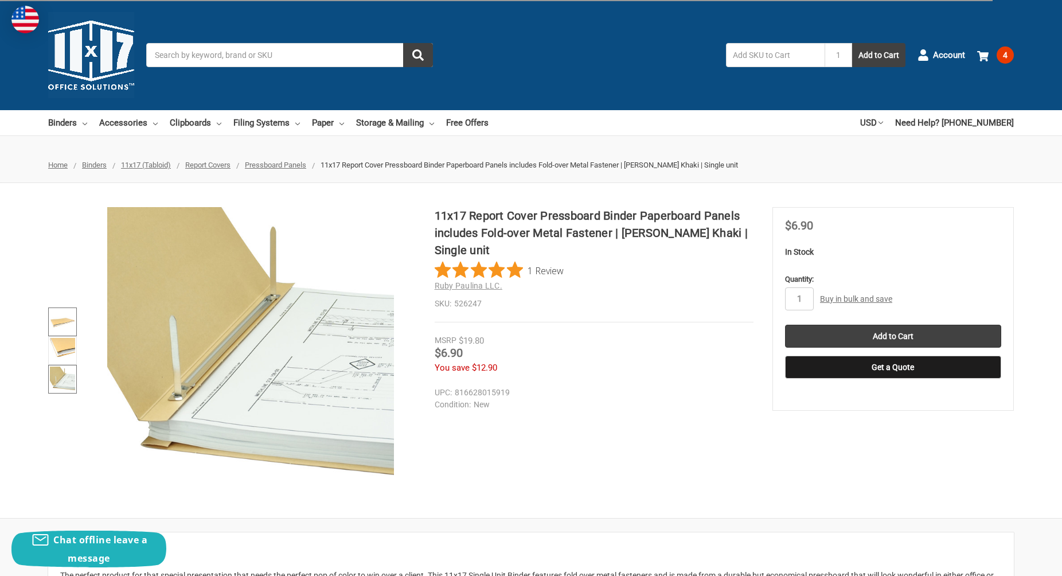
click at [62, 320] on img at bounding box center [62, 321] width 25 height 25
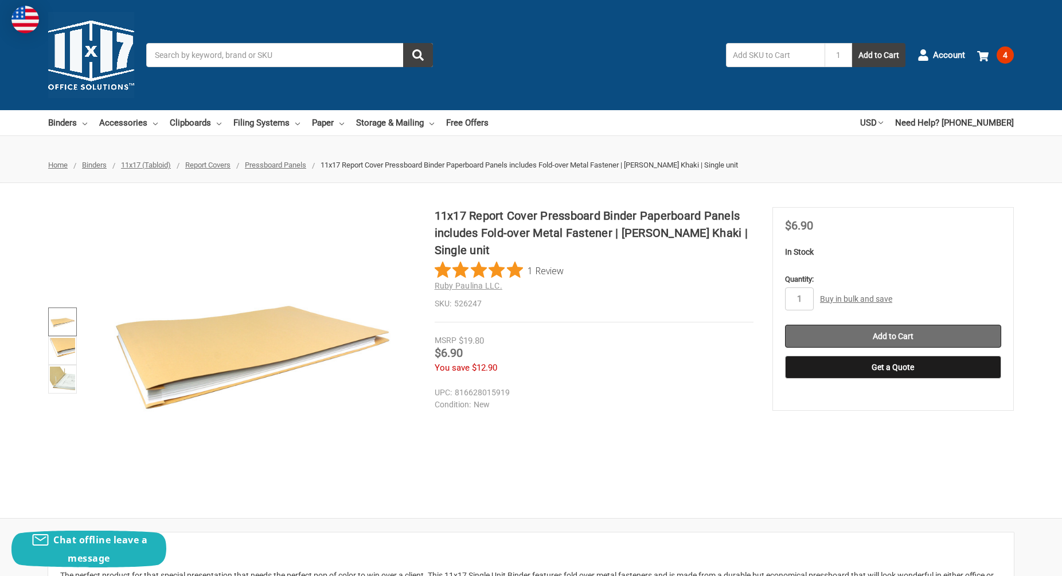
click at [878, 331] on input "Add to Cart" at bounding box center [893, 335] width 216 height 23
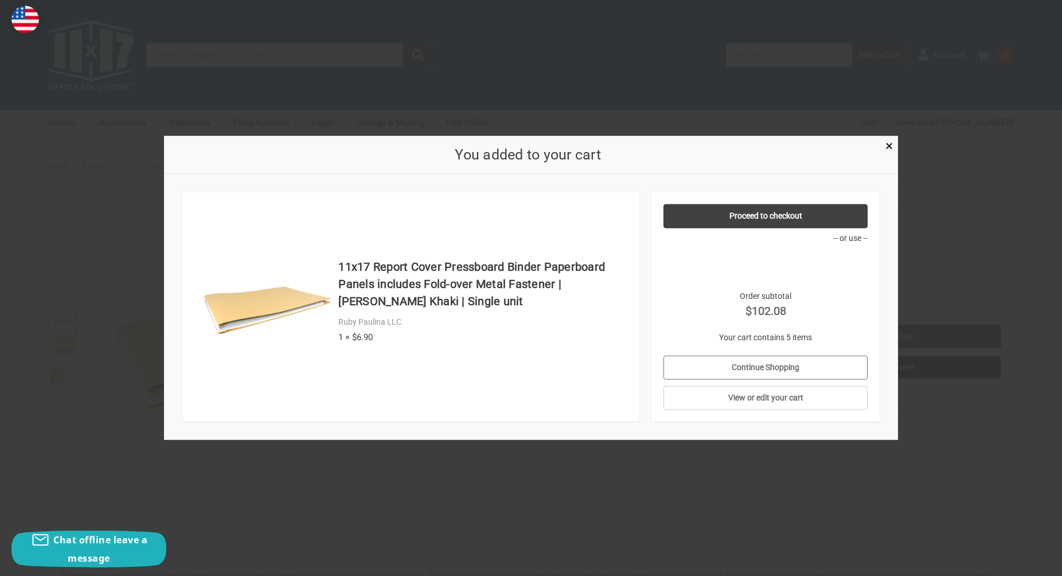
click at [782, 368] on link "Continue Shopping" at bounding box center [765, 367] width 205 height 24
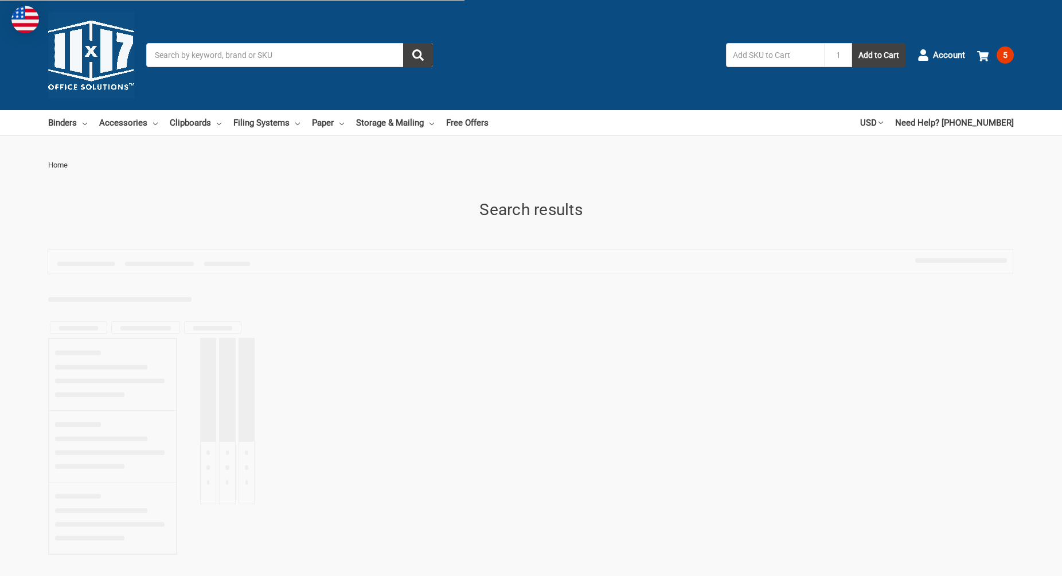
type input "11x17"
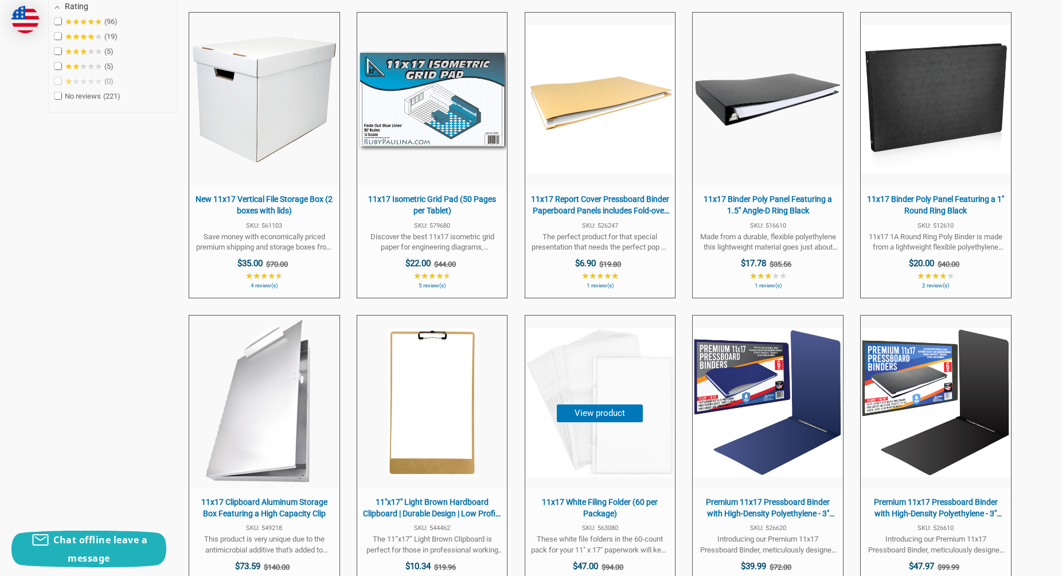
click at [612, 499] on span "11x17 White Filing Folder (60 per Package)" at bounding box center [600, 507] width 138 height 22
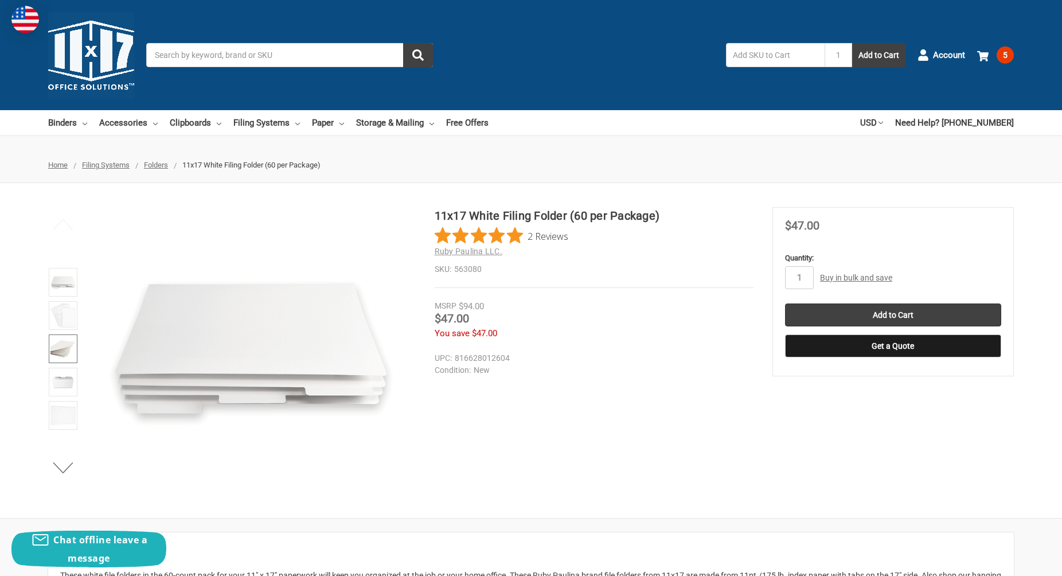
click at [57, 351] on img at bounding box center [62, 348] width 25 height 25
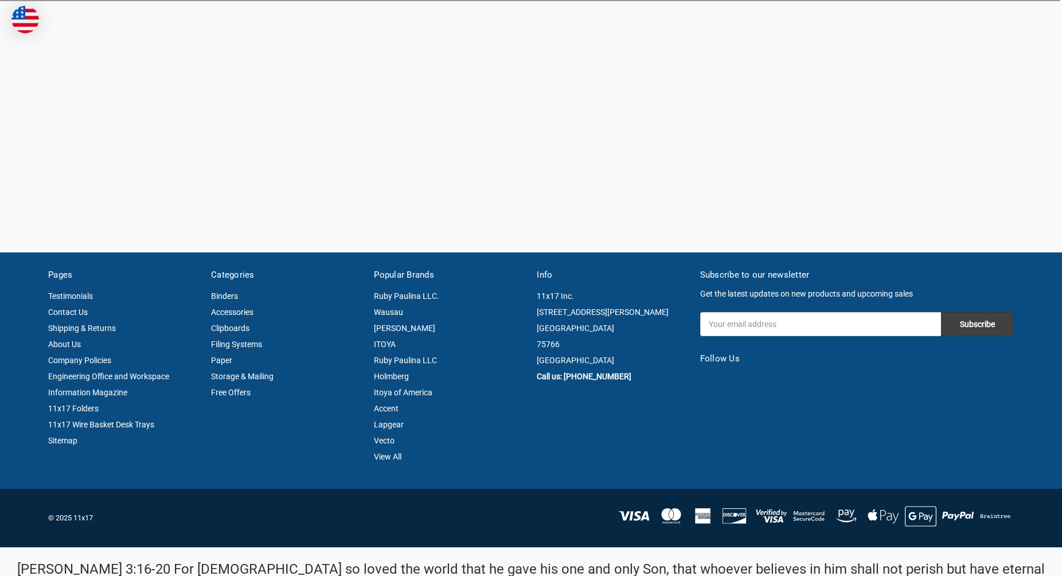
type input "11x17"
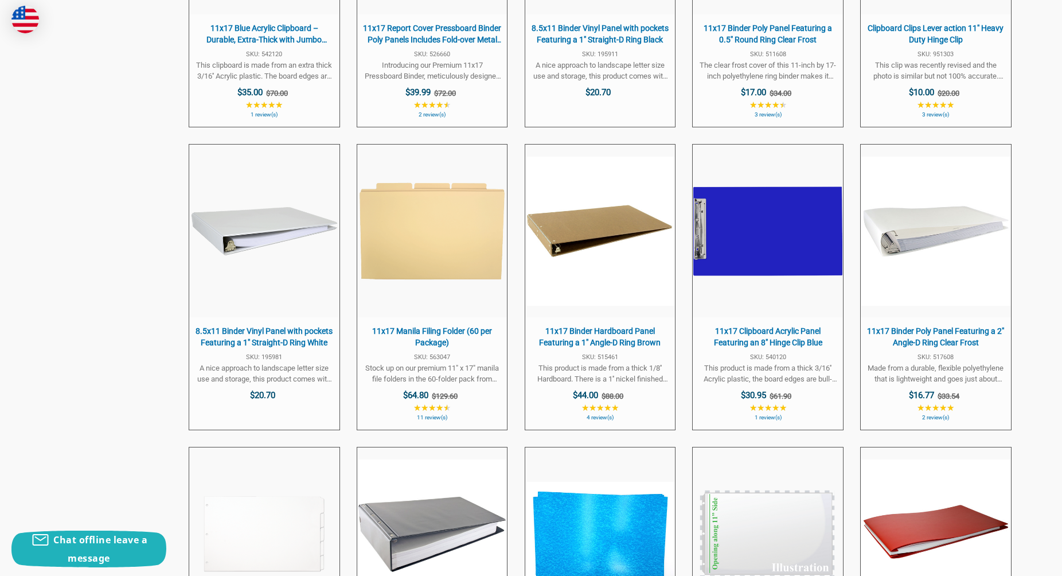
scroll to position [3813, 0]
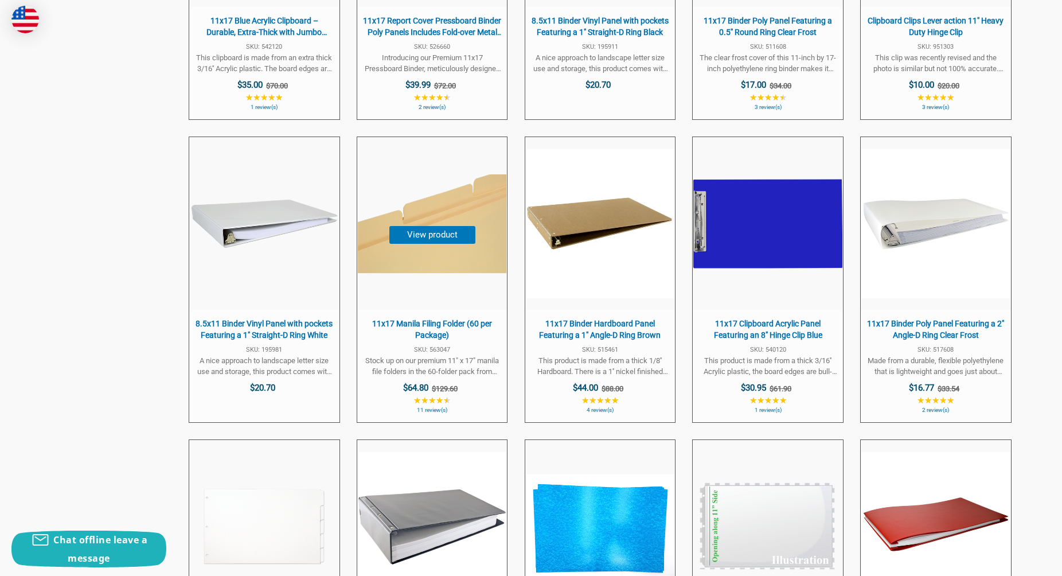
click at [471, 322] on span "11x17 Manila Filing Folder (60 per Package)" at bounding box center [432, 329] width 138 height 22
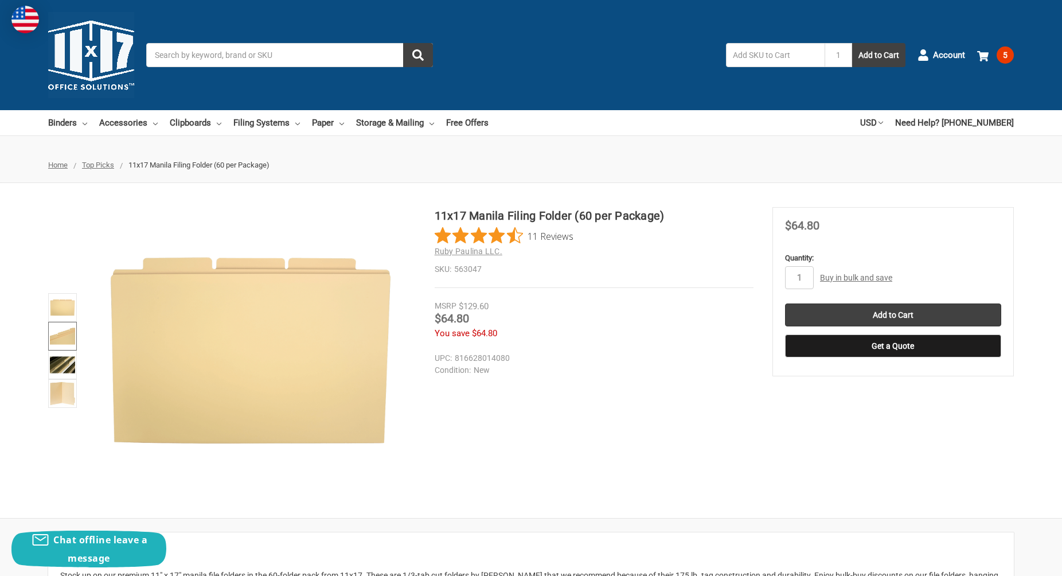
click at [64, 328] on img at bounding box center [62, 335] width 25 height 25
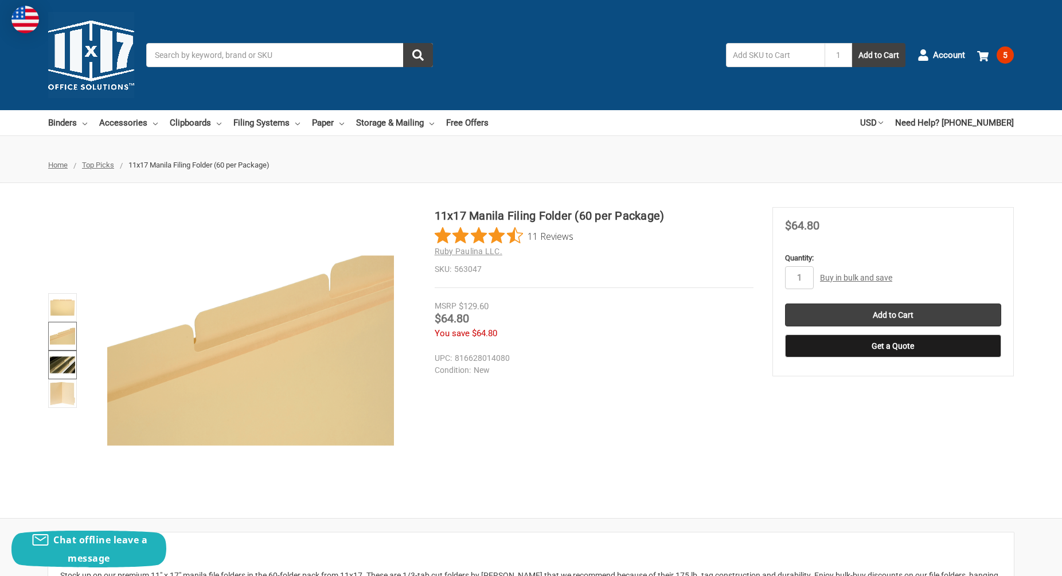
click at [65, 363] on img at bounding box center [62, 364] width 25 height 25
